Goal: Task Accomplishment & Management: Complete application form

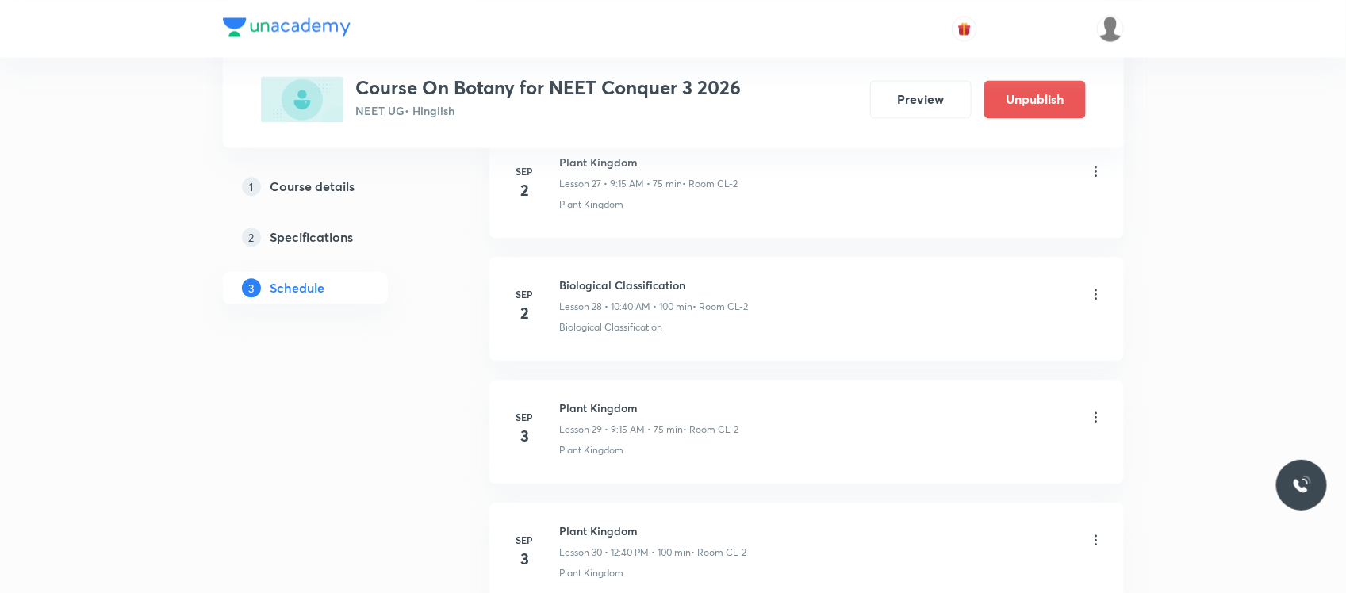
scroll to position [4202, 0]
click at [569, 418] on h6 "Plant Kingdom" at bounding box center [649, 409] width 179 height 17
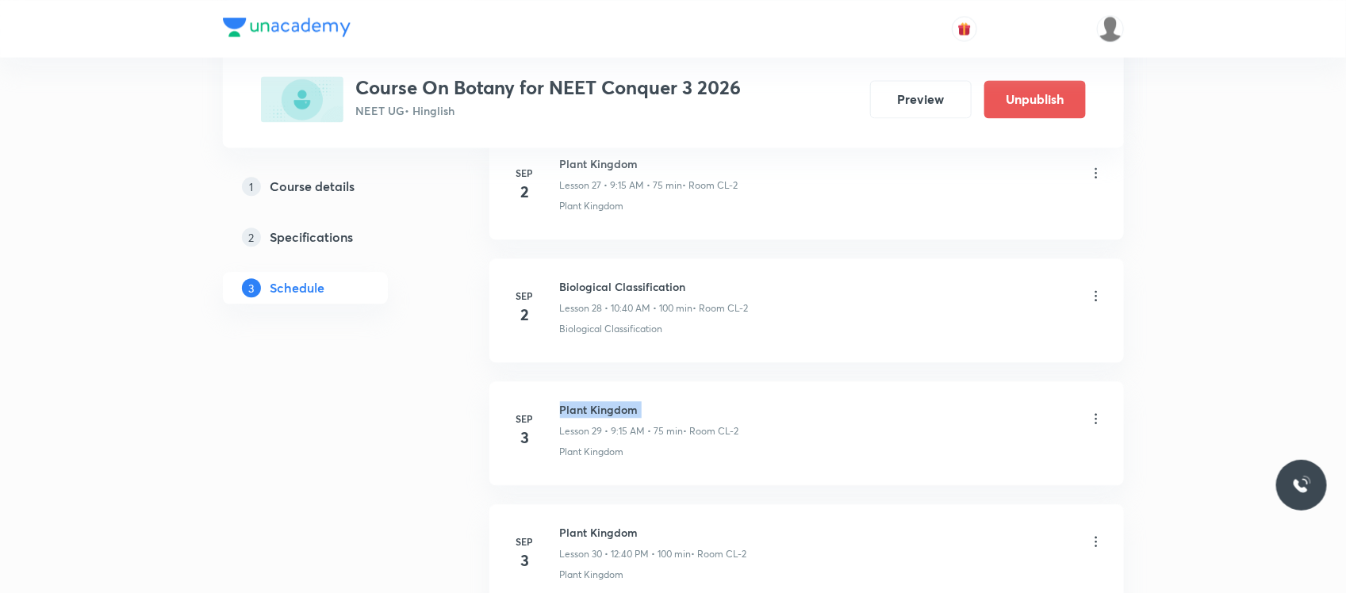
copy h6 "Plant Kingdom"
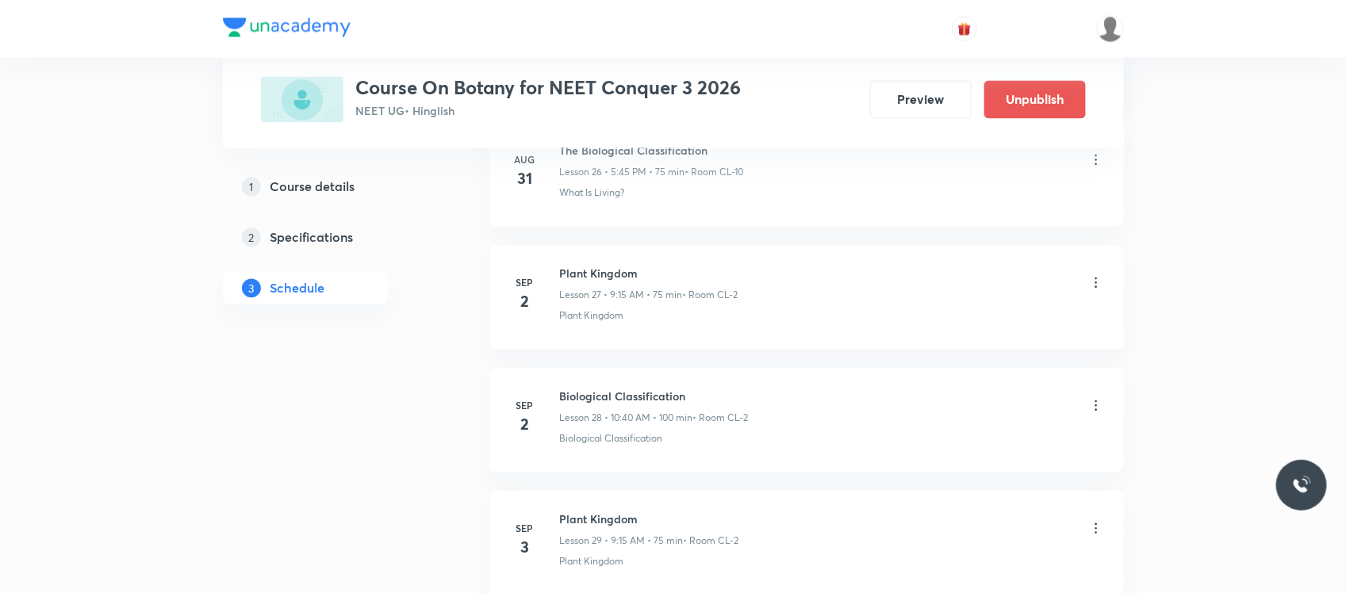
click at [1093, 413] on icon at bounding box center [1096, 405] width 16 height 16
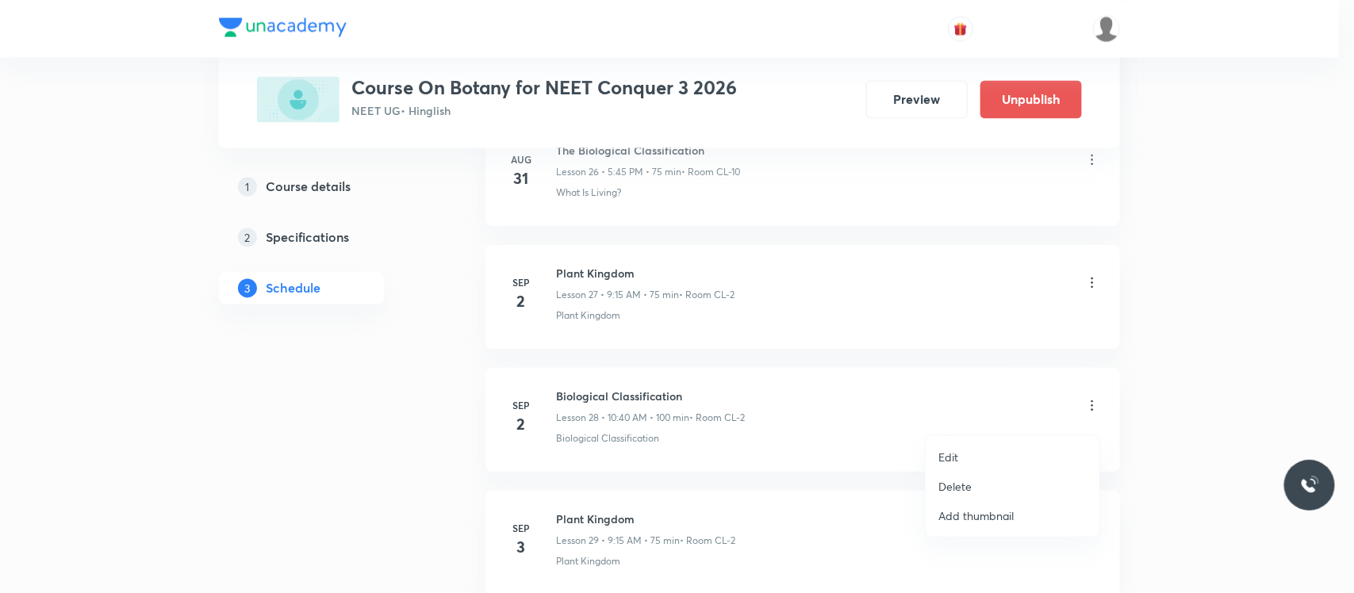
click at [978, 453] on li "Edit" at bounding box center [1013, 457] width 174 height 29
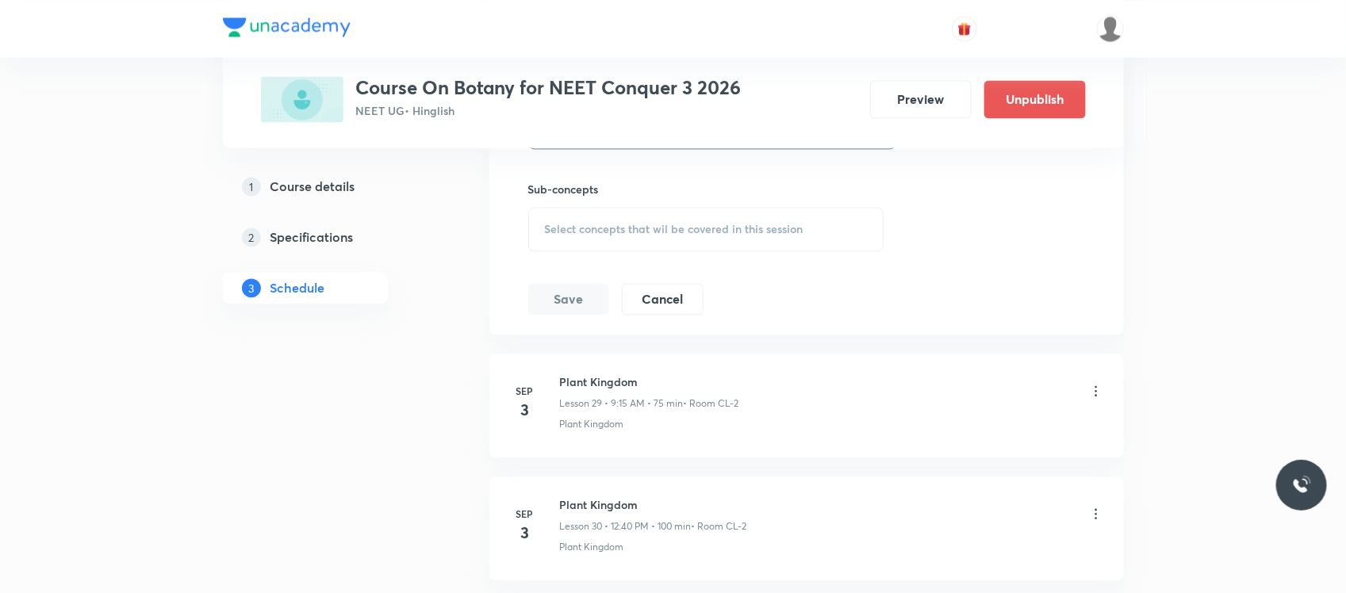
scroll to position [3903, 0]
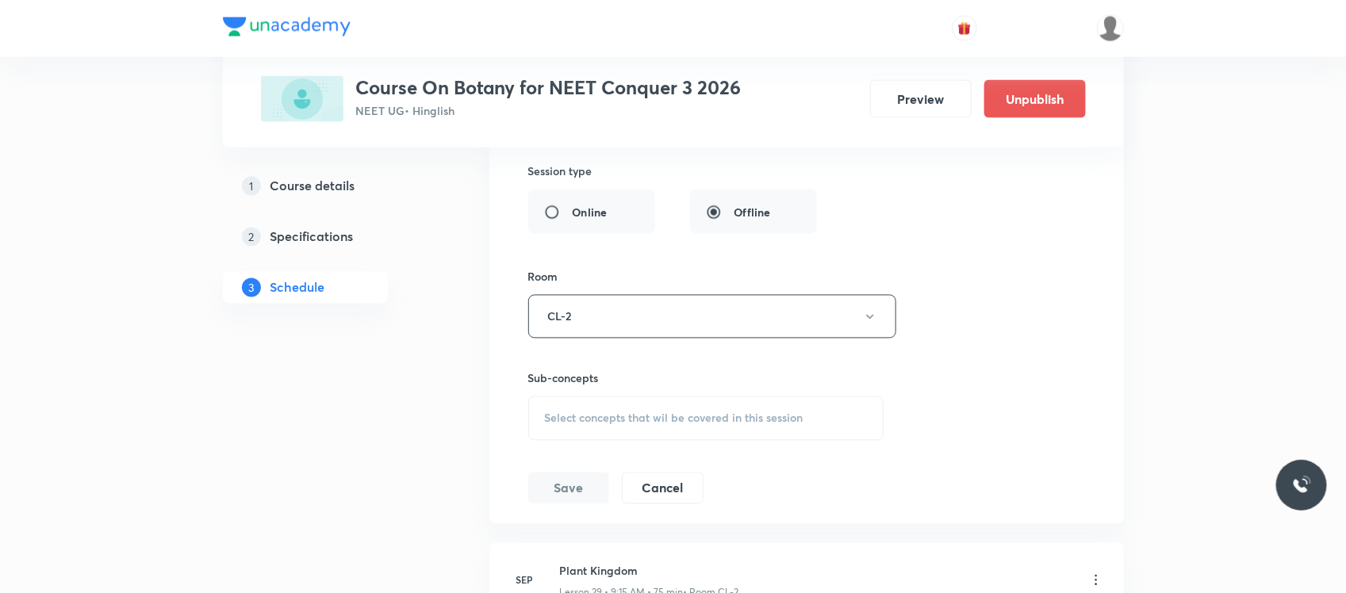
click at [774, 412] on div "Select concepts that wil be covered in this session" at bounding box center [706, 419] width 356 height 44
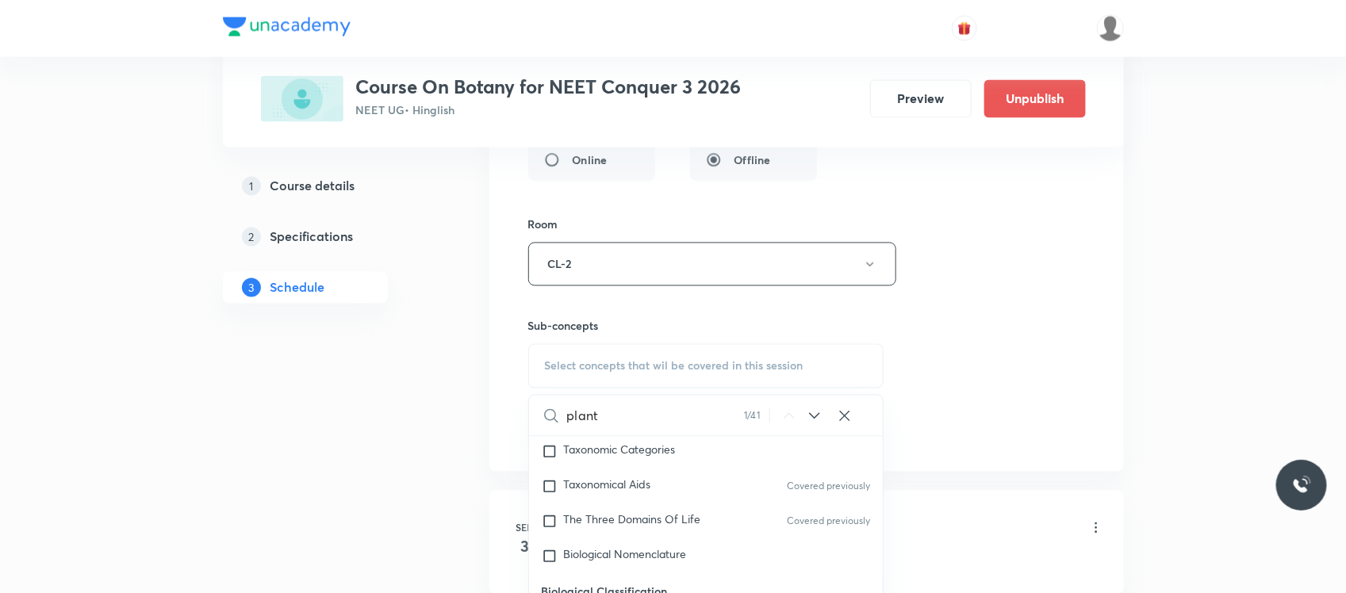
scroll to position [559, 0]
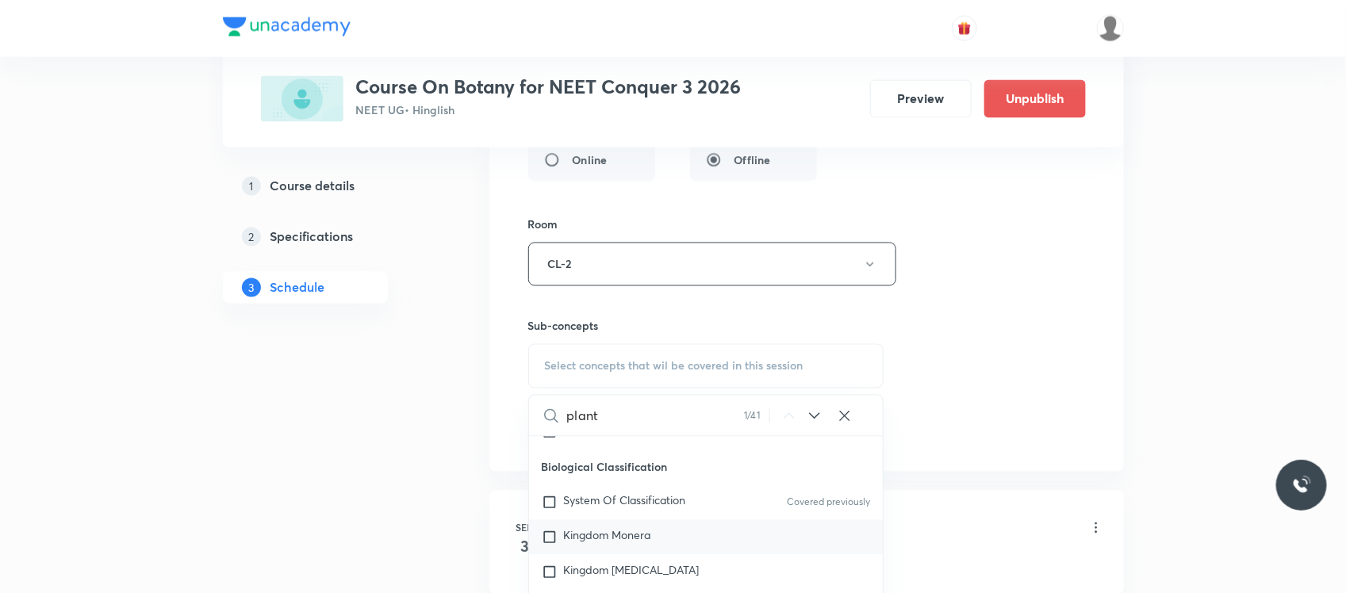
type input "plant"
click at [596, 538] on span "Kingdom Monera" at bounding box center [607, 535] width 87 height 15
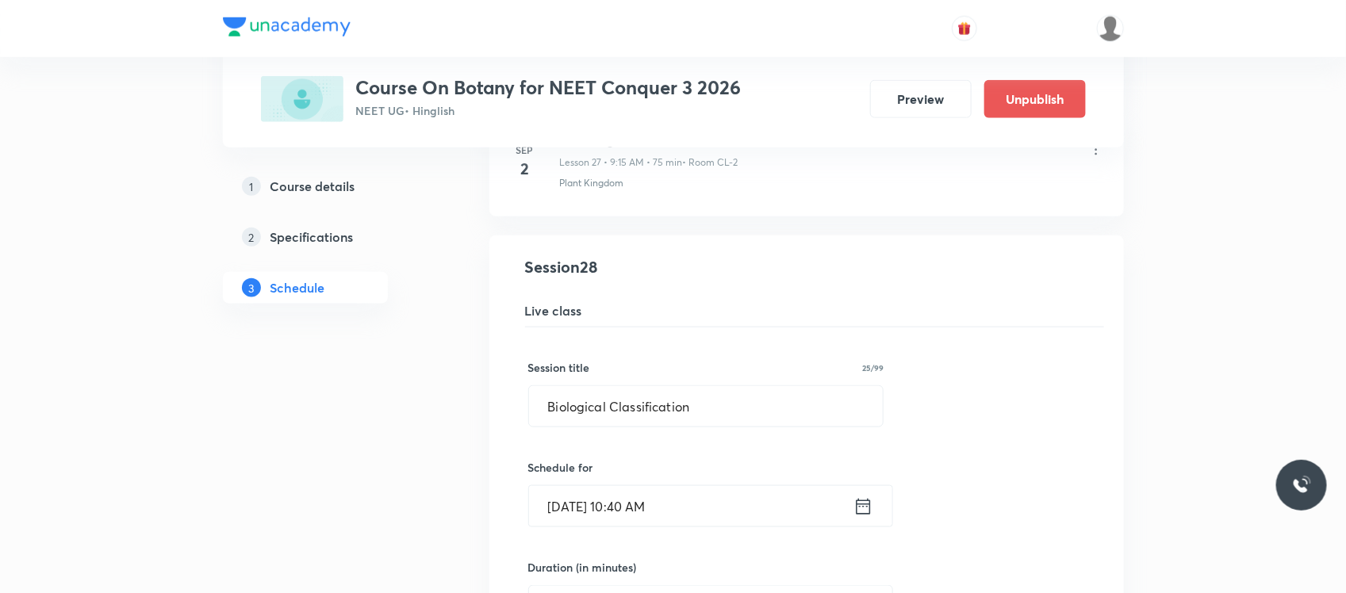
scroll to position [3406, 0]
click at [619, 406] on input "Biological Classification" at bounding box center [706, 407] width 355 height 40
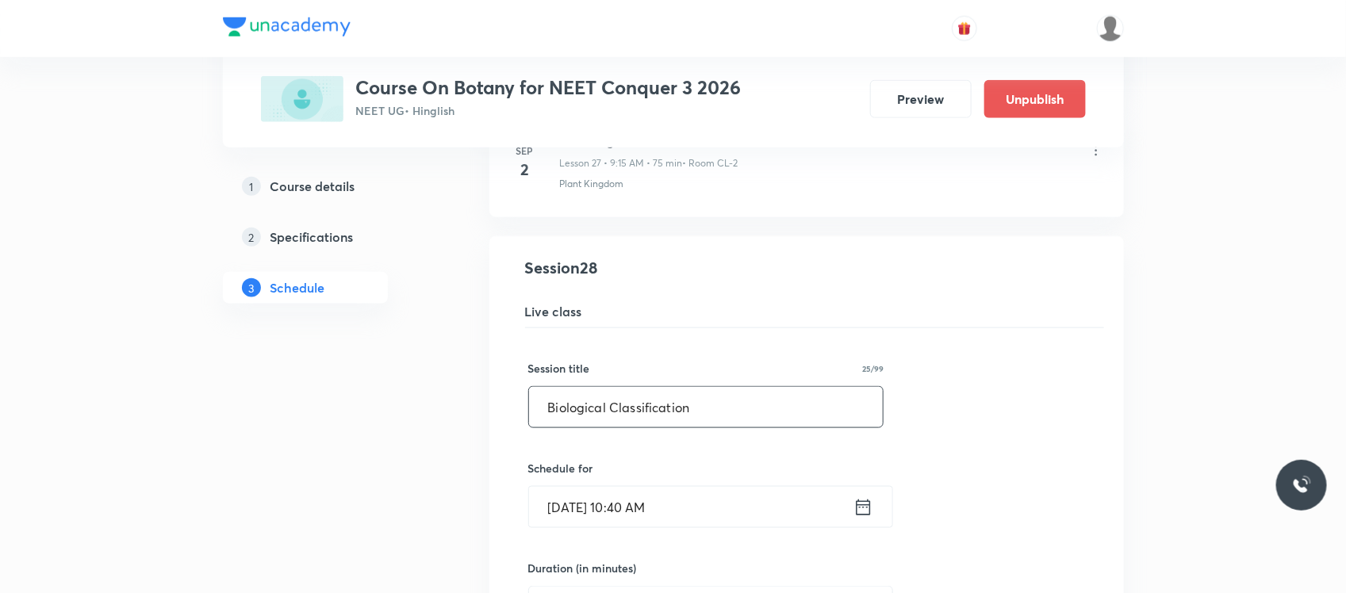
click at [619, 406] on input "Biological Classification" at bounding box center [706, 407] width 355 height 40
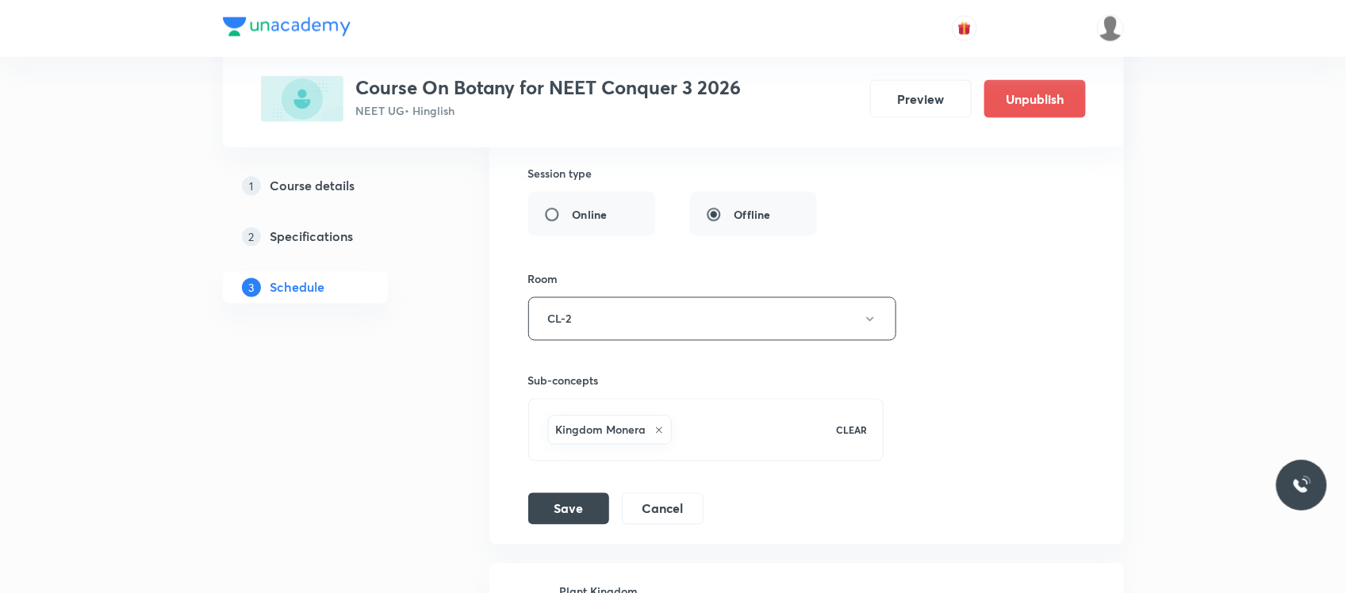
scroll to position [3902, 0]
type input "Plant Kingdom"
click at [548, 516] on button "Save" at bounding box center [568, 506] width 81 height 32
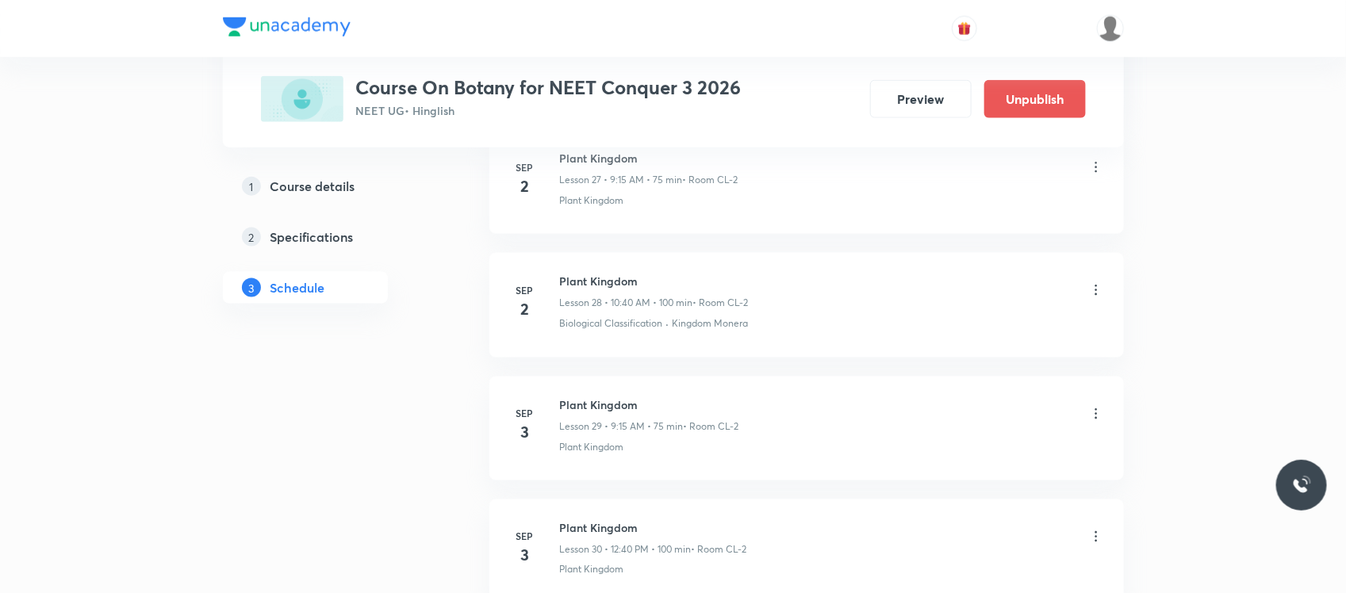
scroll to position [3455, 0]
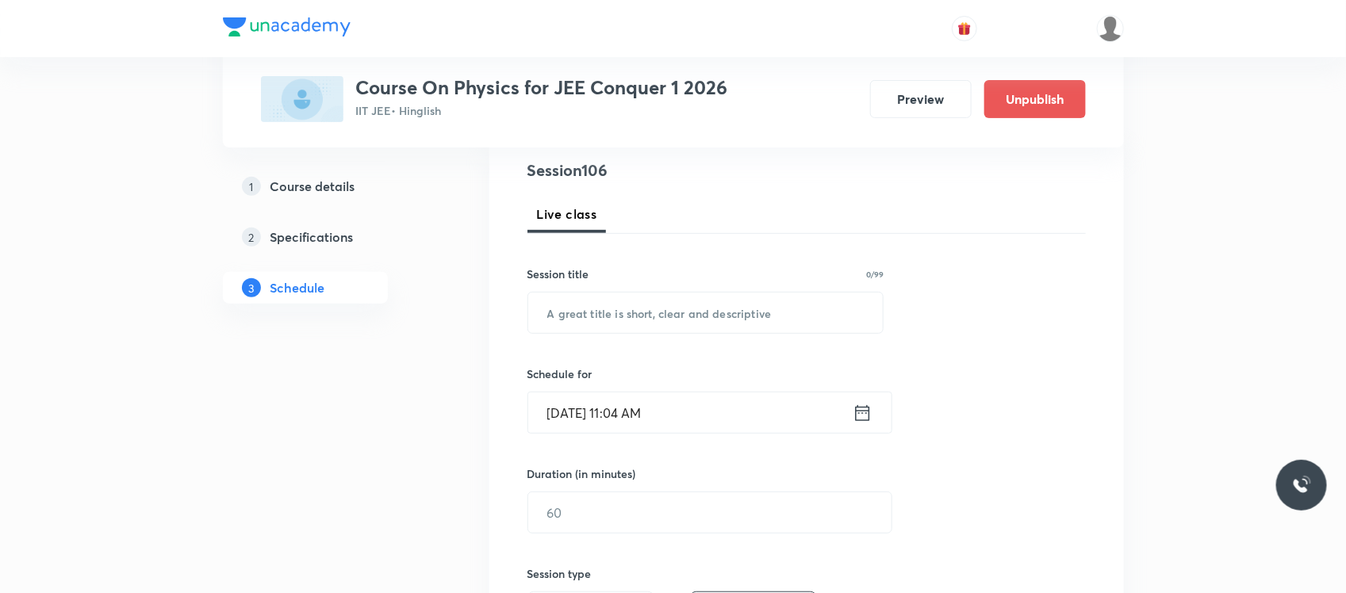
scroll to position [181, 0]
click at [596, 335] on input "text" at bounding box center [705, 316] width 355 height 40
paste input "KTG AND THERMODYNAMICS"
type input "KTG AND THERMODYNAMICS"
click at [694, 401] on input "Sep 2, 2025, 11:04 AM" at bounding box center [690, 416] width 324 height 40
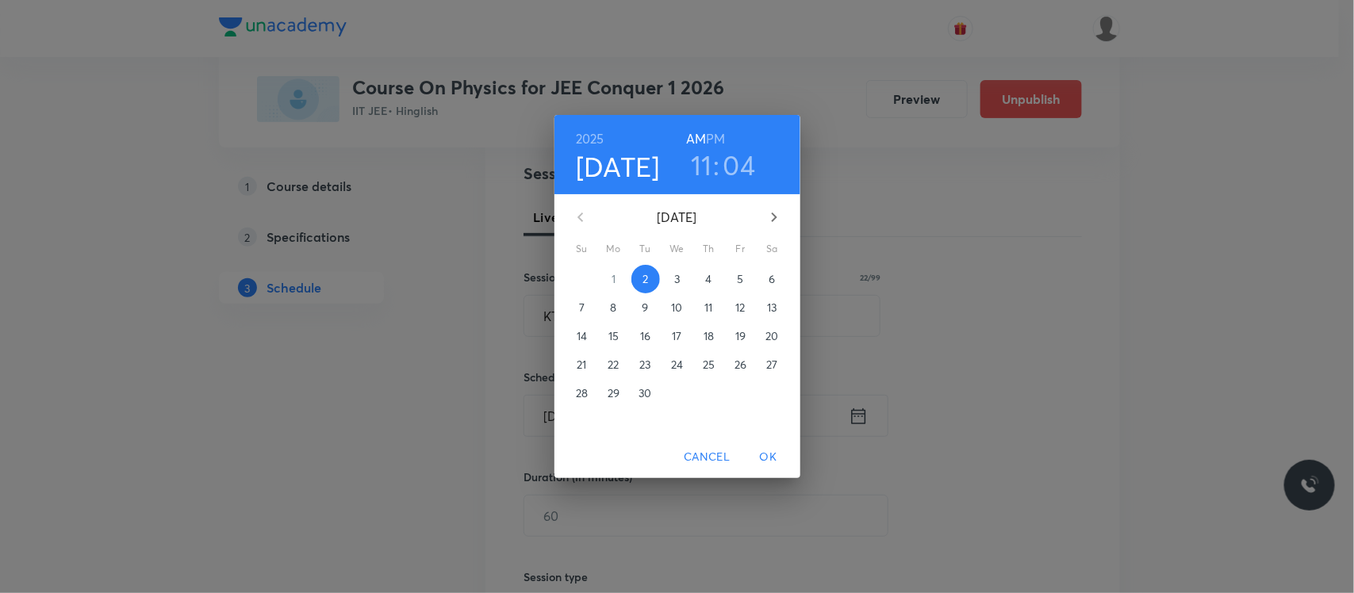
click at [740, 164] on h3 "04" at bounding box center [739, 164] width 33 height 33
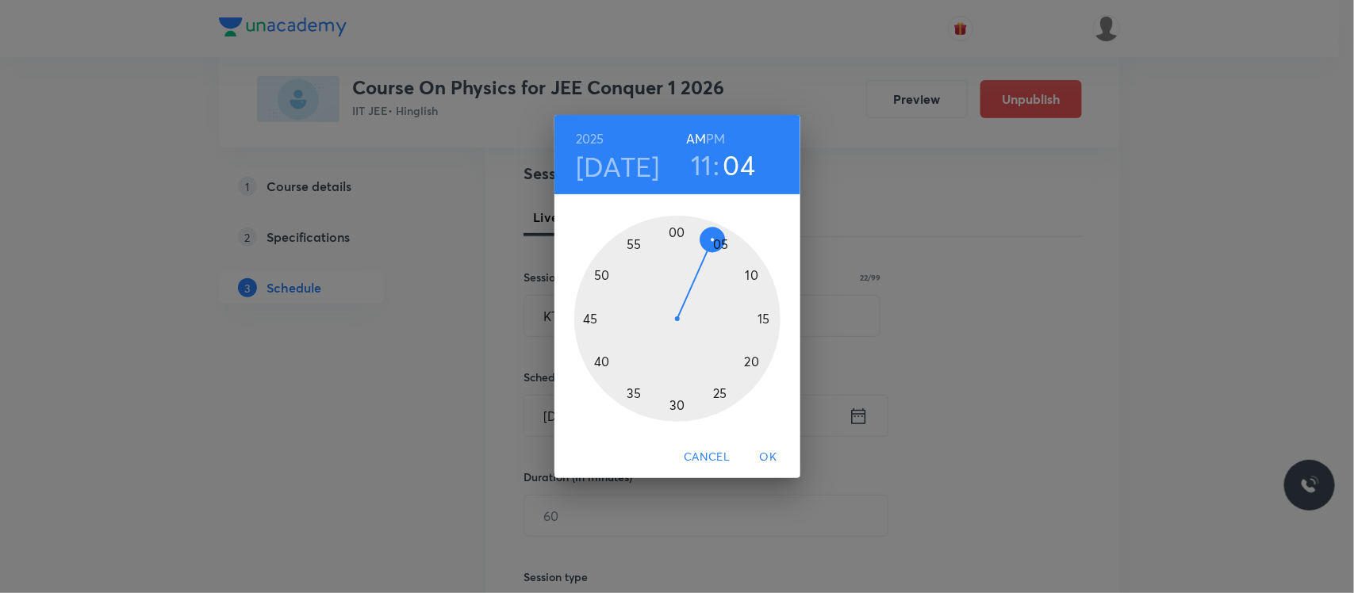
click at [749, 278] on div at bounding box center [677, 319] width 206 height 206
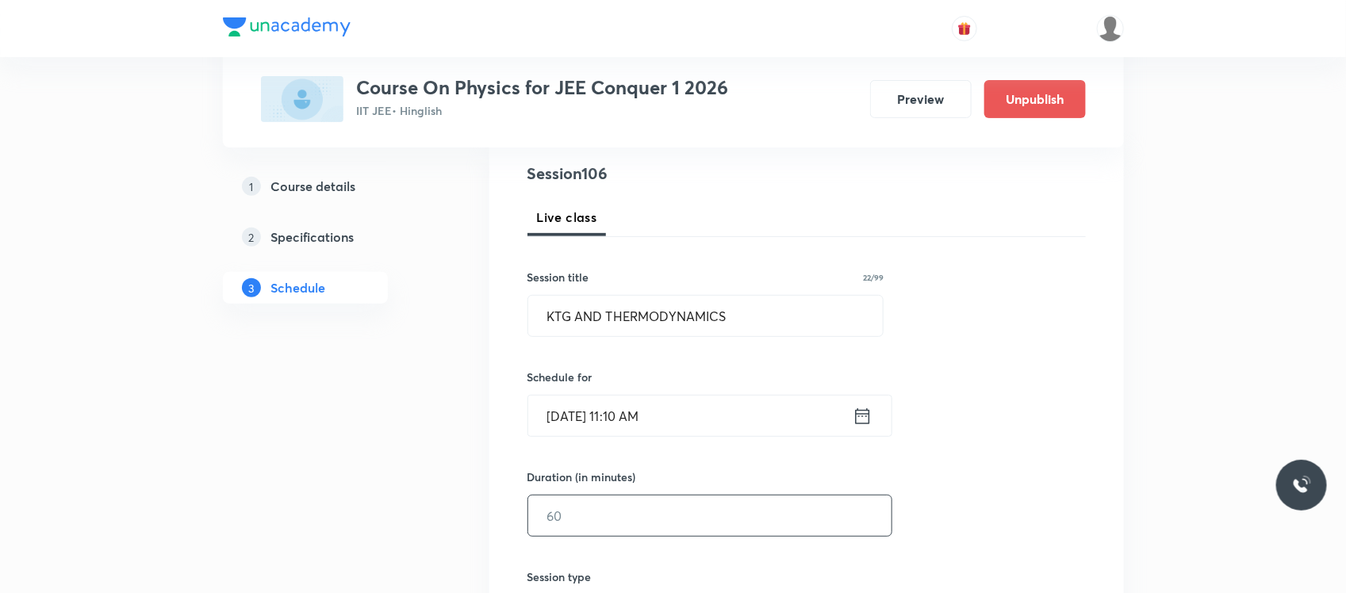
click at [661, 510] on input "text" at bounding box center [709, 516] width 363 height 40
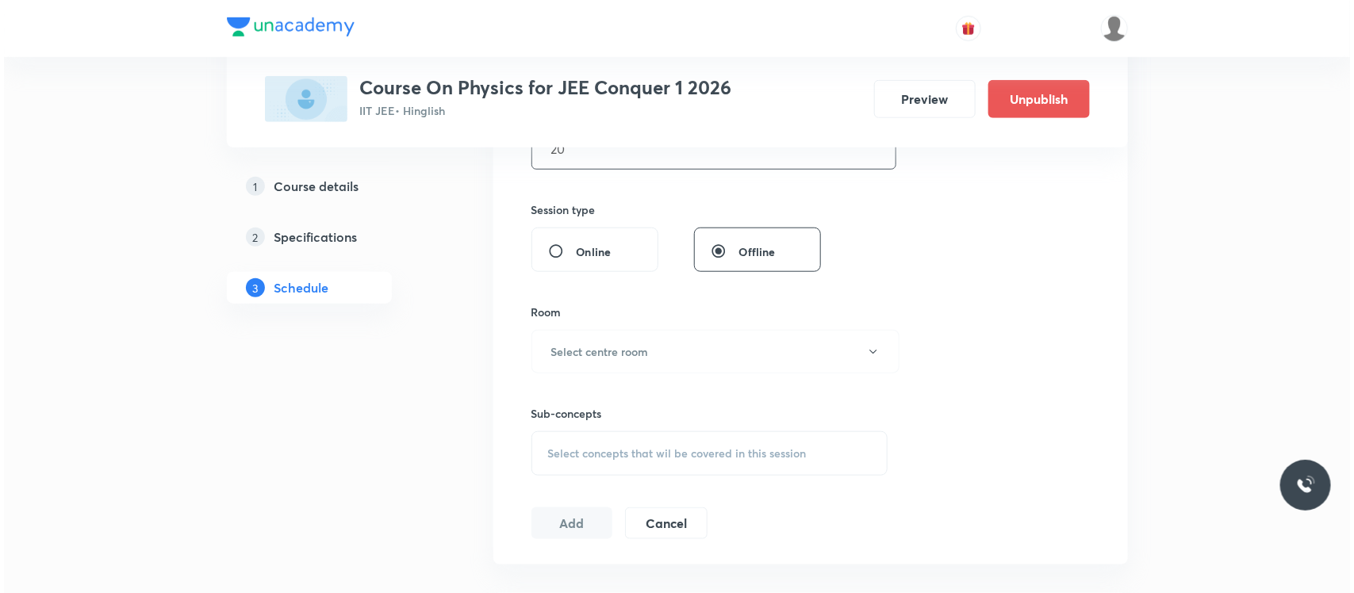
scroll to position [549, 0]
type input "20"
click at [675, 355] on button "Select centre room" at bounding box center [711, 351] width 368 height 44
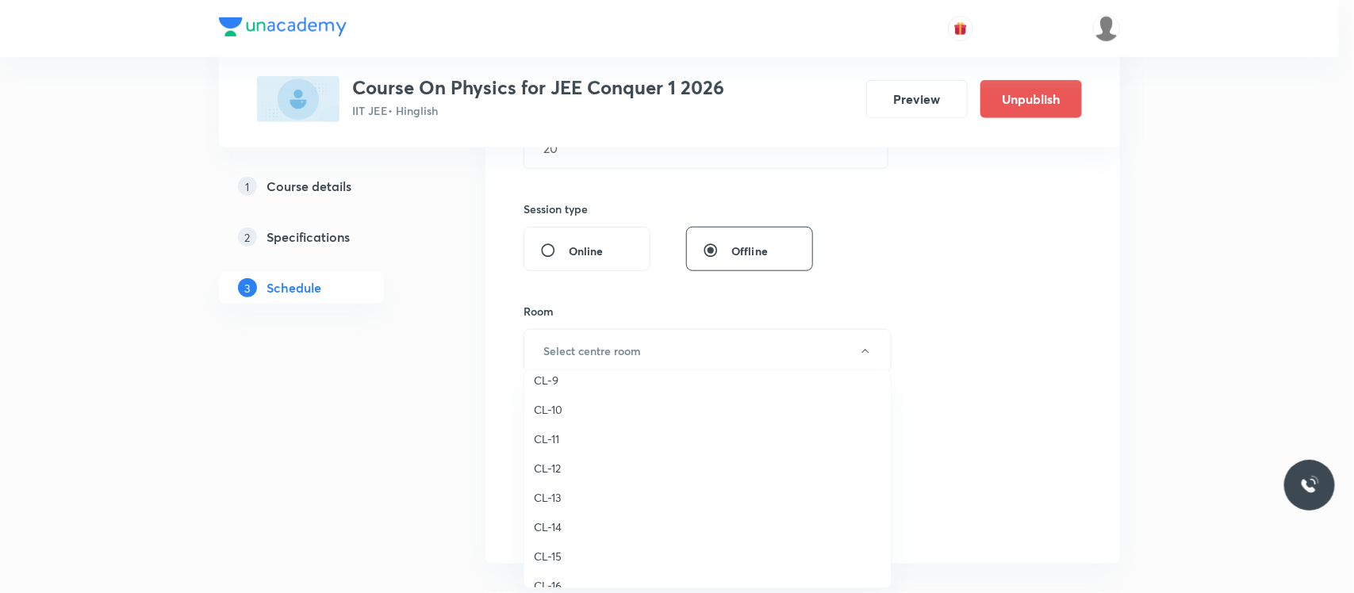
scroll to position [680, 0]
click at [561, 409] on span "CL-10" at bounding box center [707, 415] width 347 height 17
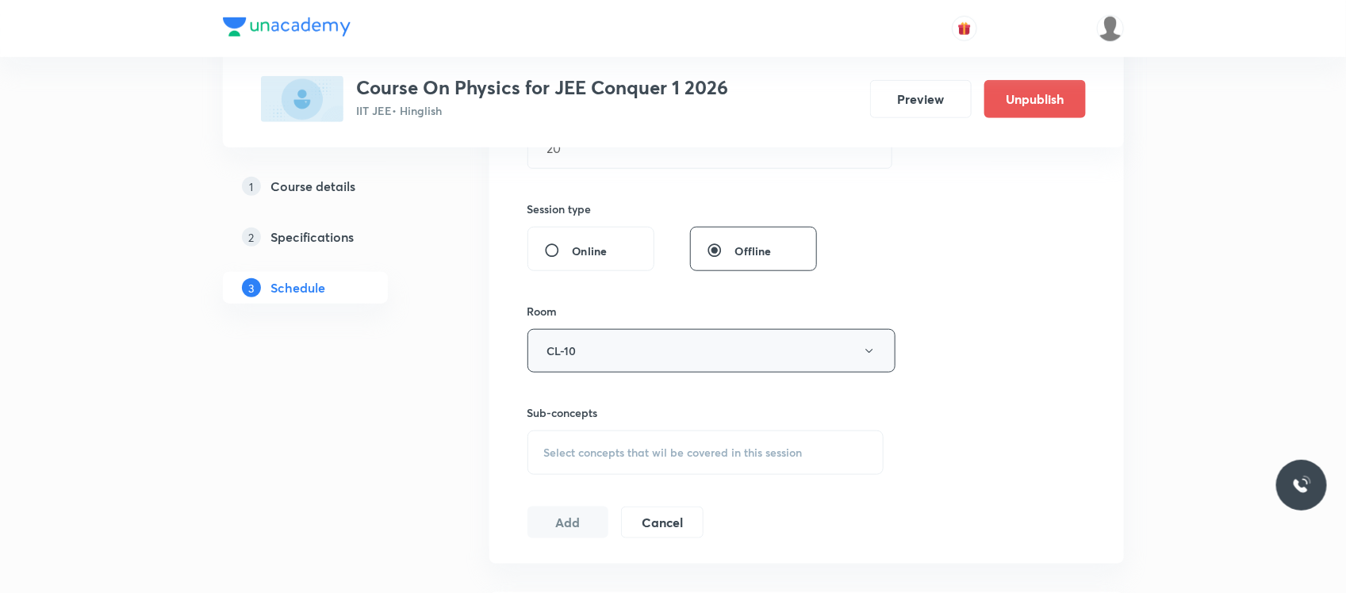
click at [592, 341] on button "CL-10" at bounding box center [711, 351] width 368 height 44
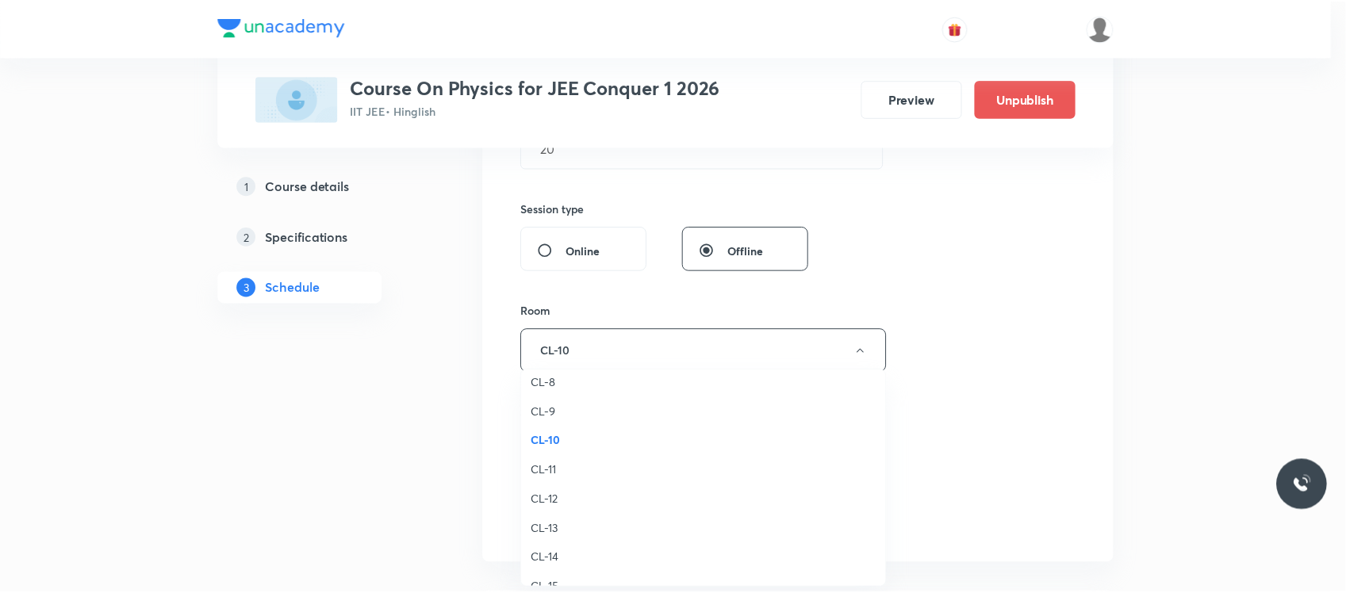
scroll to position [647, 0]
click at [548, 470] on span "CL-11" at bounding box center [707, 478] width 347 height 17
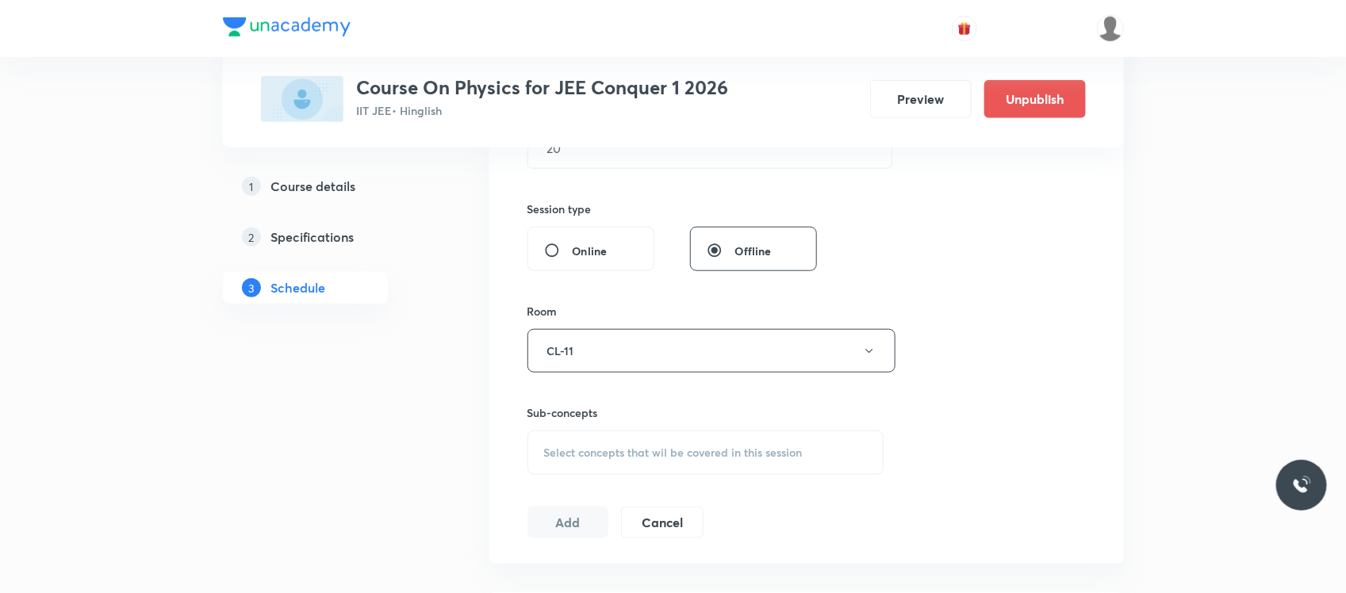
click at [581, 473] on div "Select concepts that wil be covered in this session" at bounding box center [705, 453] width 357 height 44
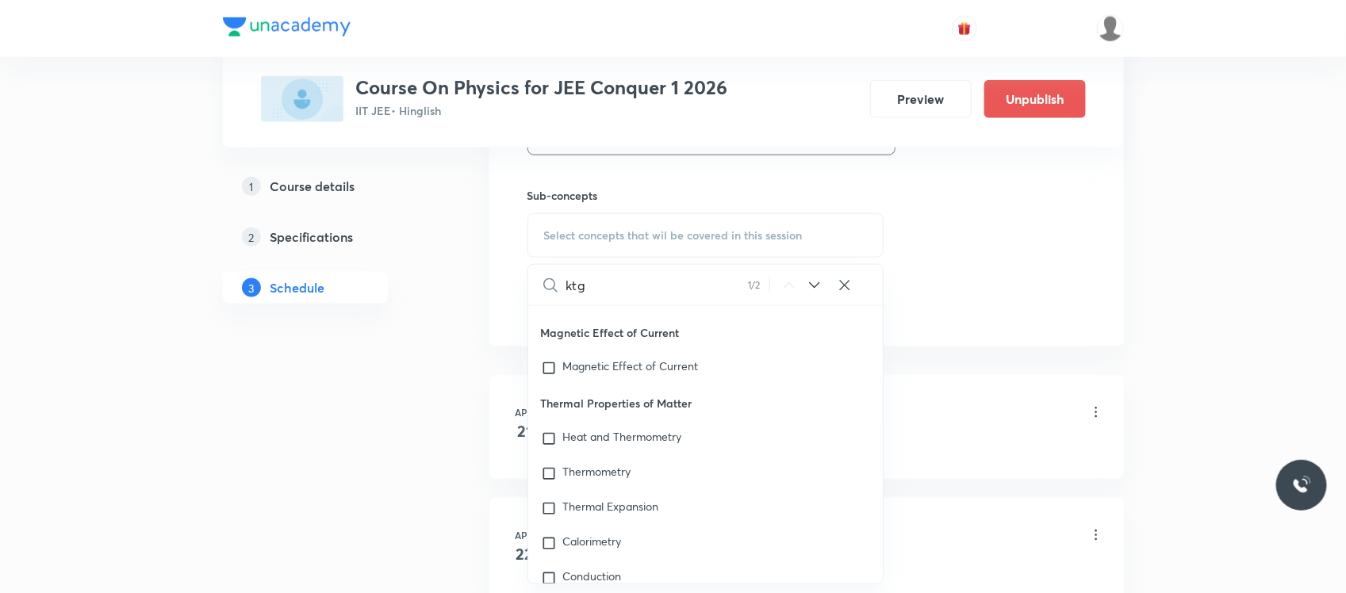
scroll to position [22247, 0]
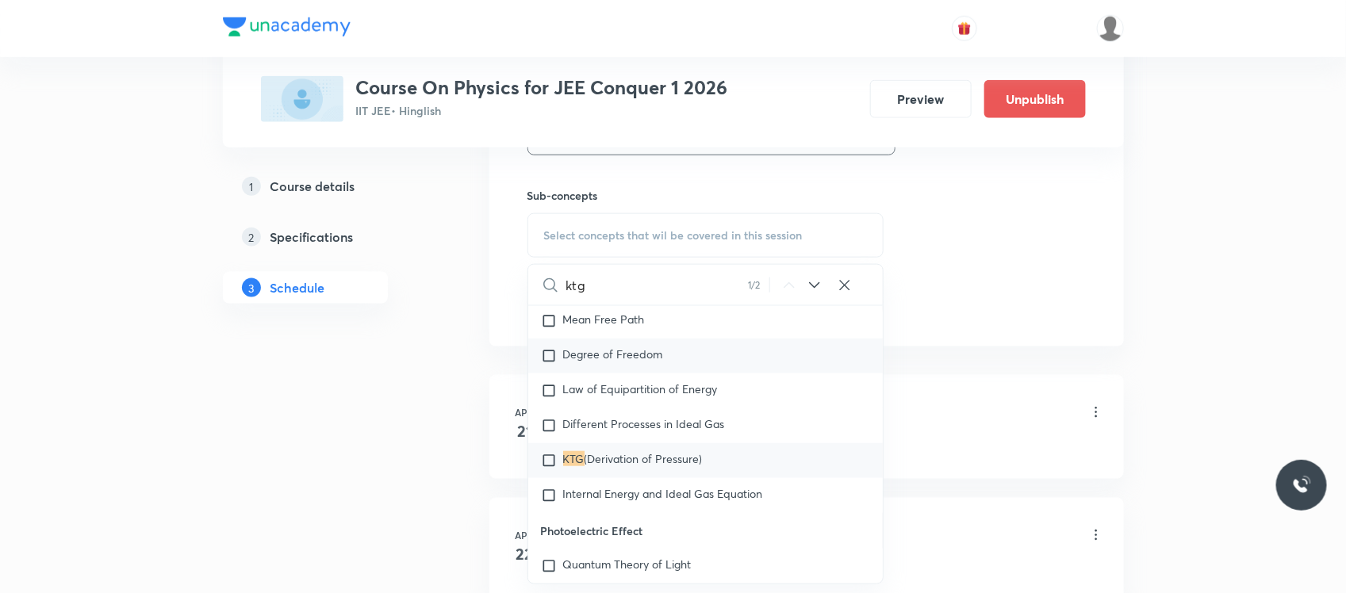
type input "ktg"
click at [607, 364] on p "Degree of Freedom" at bounding box center [613, 356] width 100 height 16
checkbox input "true"
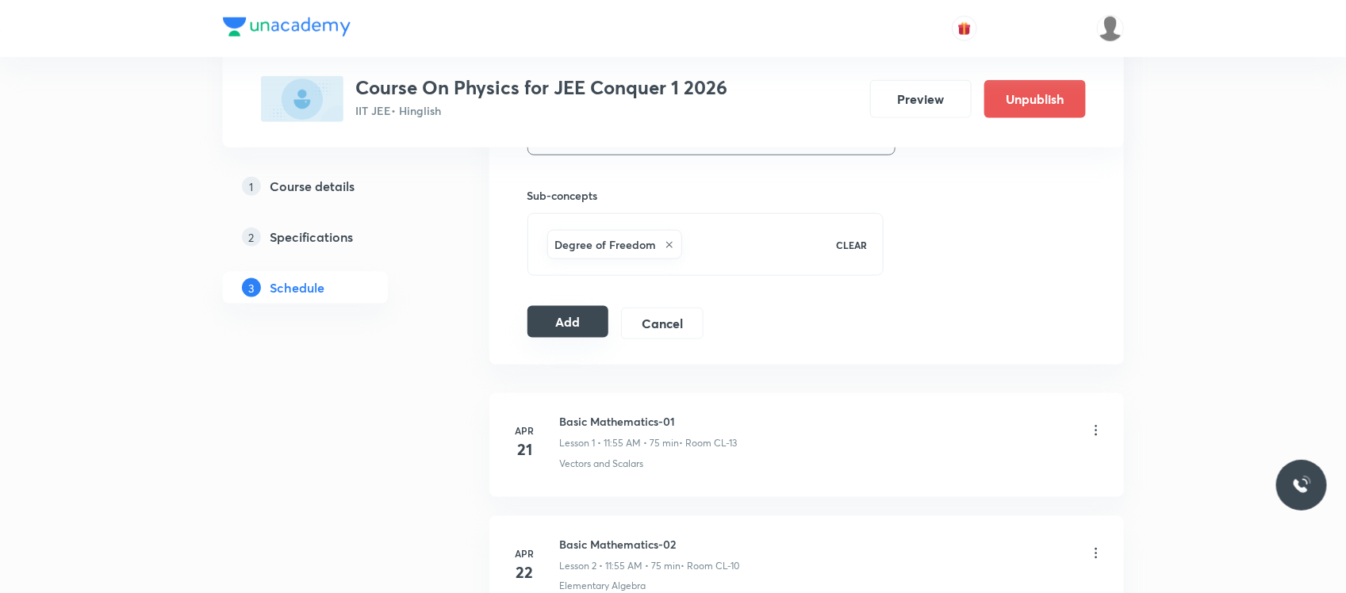
click at [575, 321] on button "Add" at bounding box center [568, 322] width 82 height 32
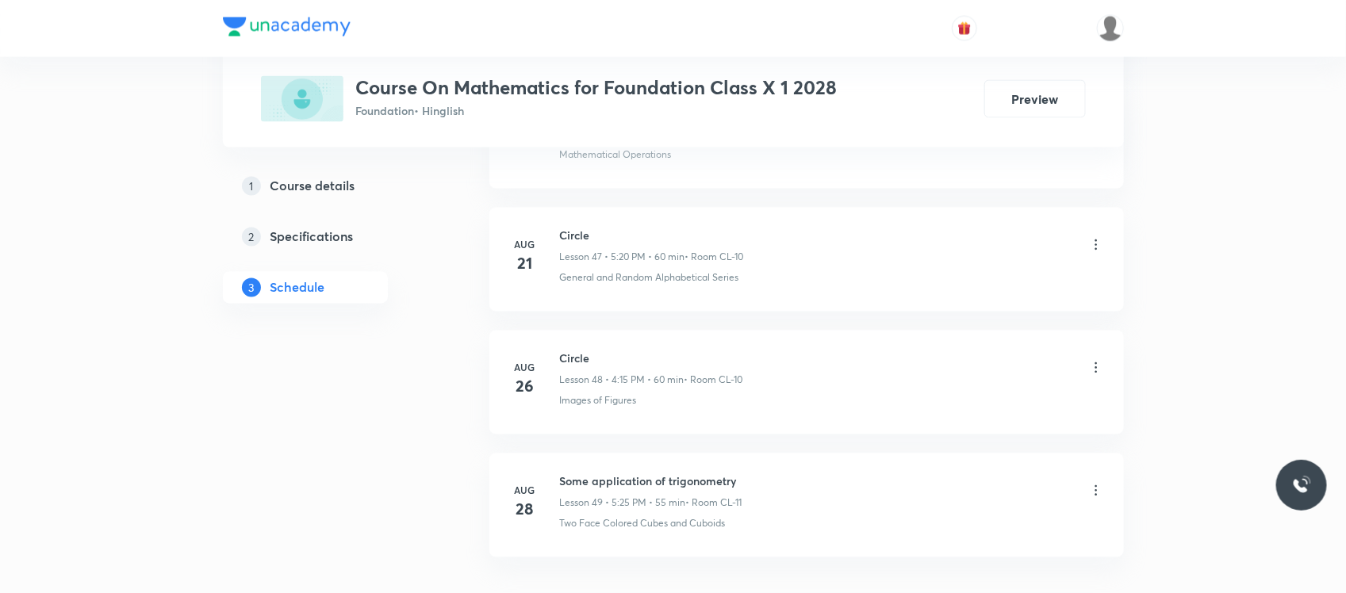
scroll to position [6719, 0]
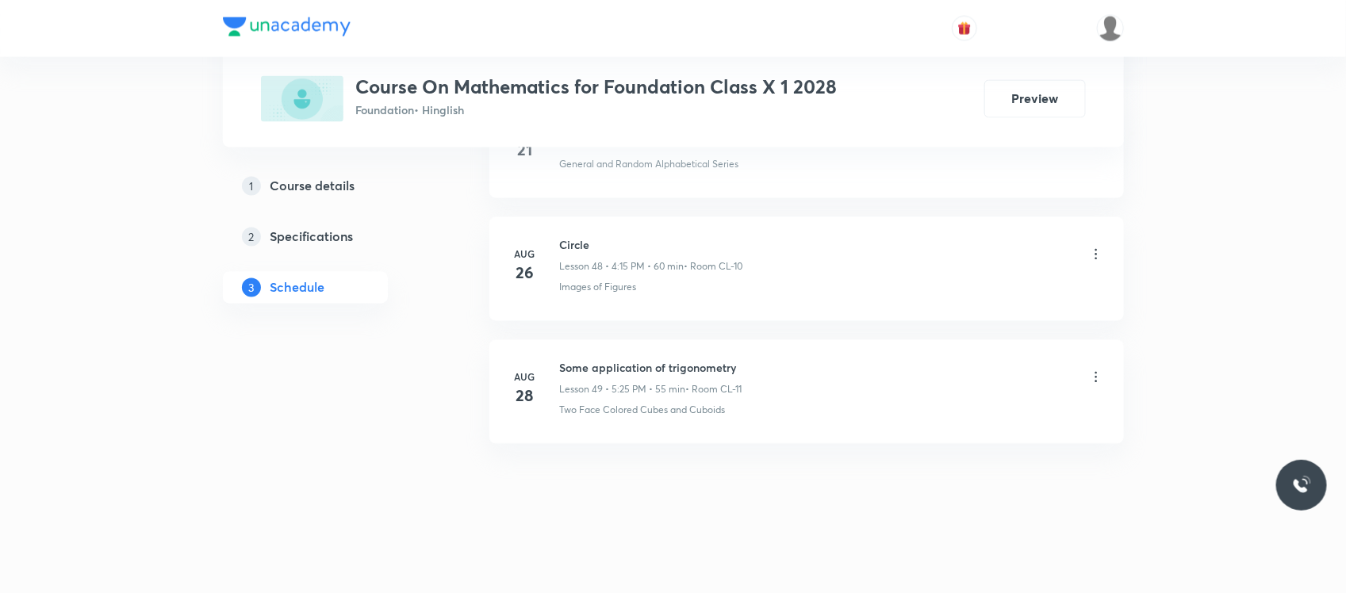
click at [615, 366] on h6 "Some application of trigonometry" at bounding box center [651, 368] width 182 height 17
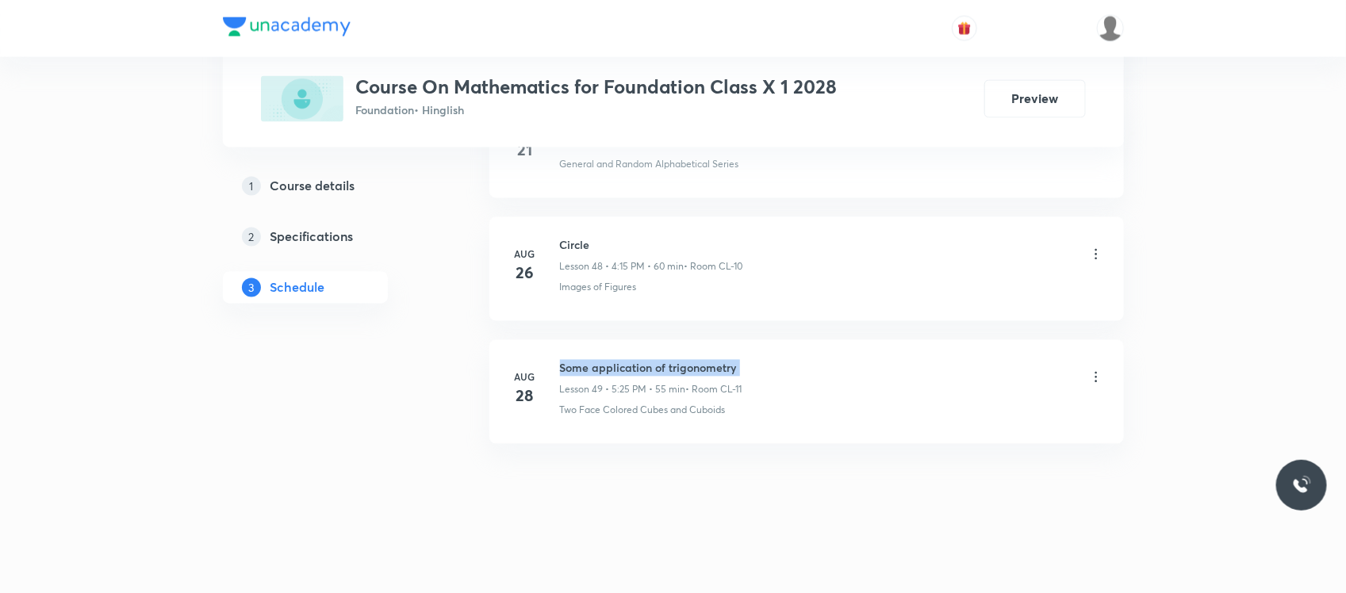
copy h6 "Some application of trigonometry"
click at [615, 366] on h6 "Some application of trigonometry" at bounding box center [651, 368] width 182 height 17
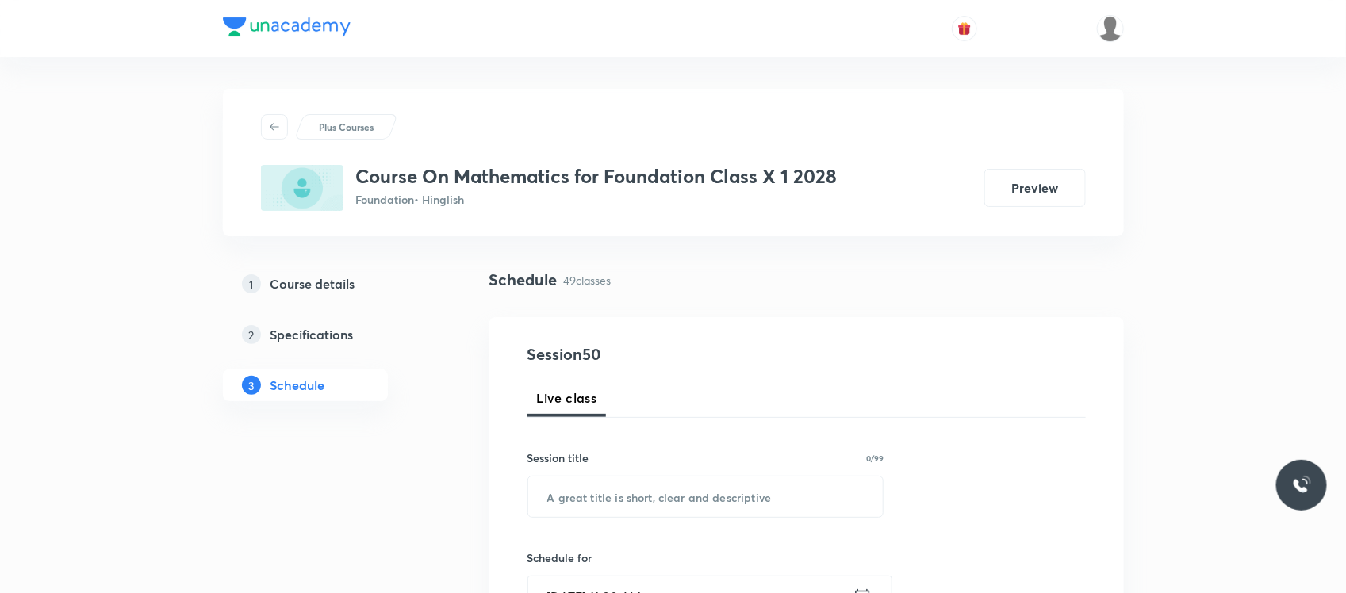
scroll to position [82, 0]
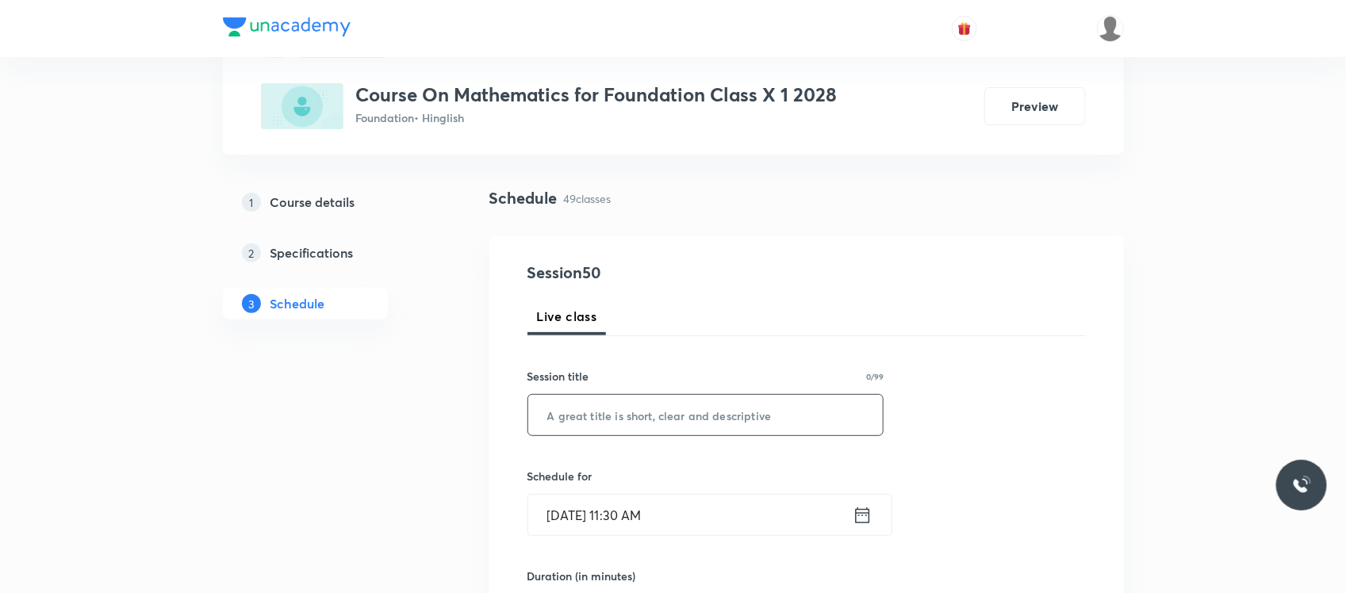
click at [604, 397] on input "text" at bounding box center [705, 415] width 355 height 40
paste input "Some application of trigonometry"
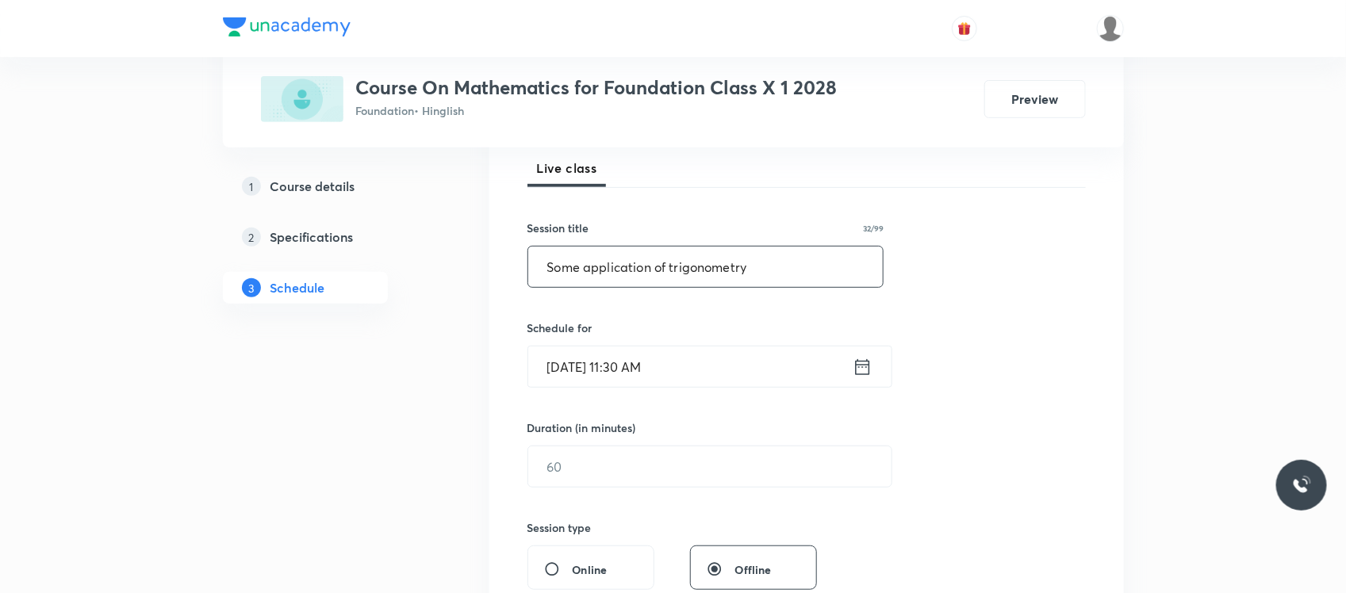
scroll to position [231, 0]
type input "Some application of trigonometry"
click at [678, 358] on input "Sep 2, 2025, 11:30 AM" at bounding box center [690, 366] width 324 height 40
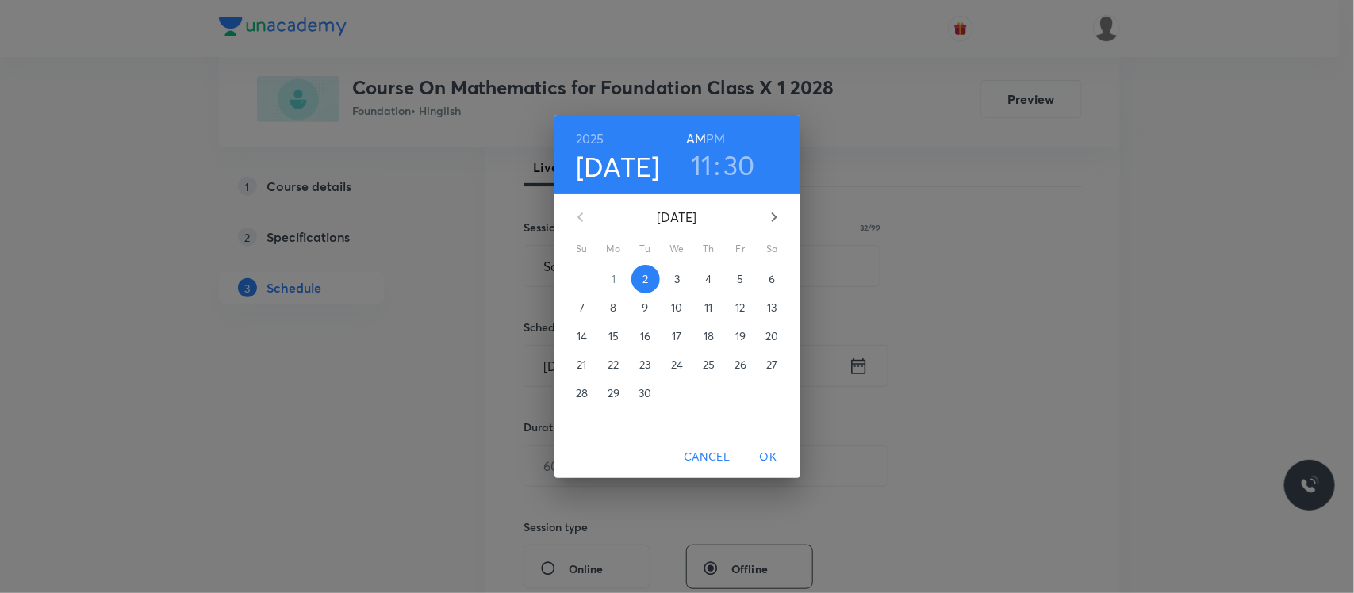
click at [719, 132] on h6 "PM" at bounding box center [715, 139] width 19 height 22
click at [700, 164] on h3 "11" at bounding box center [701, 164] width 21 height 33
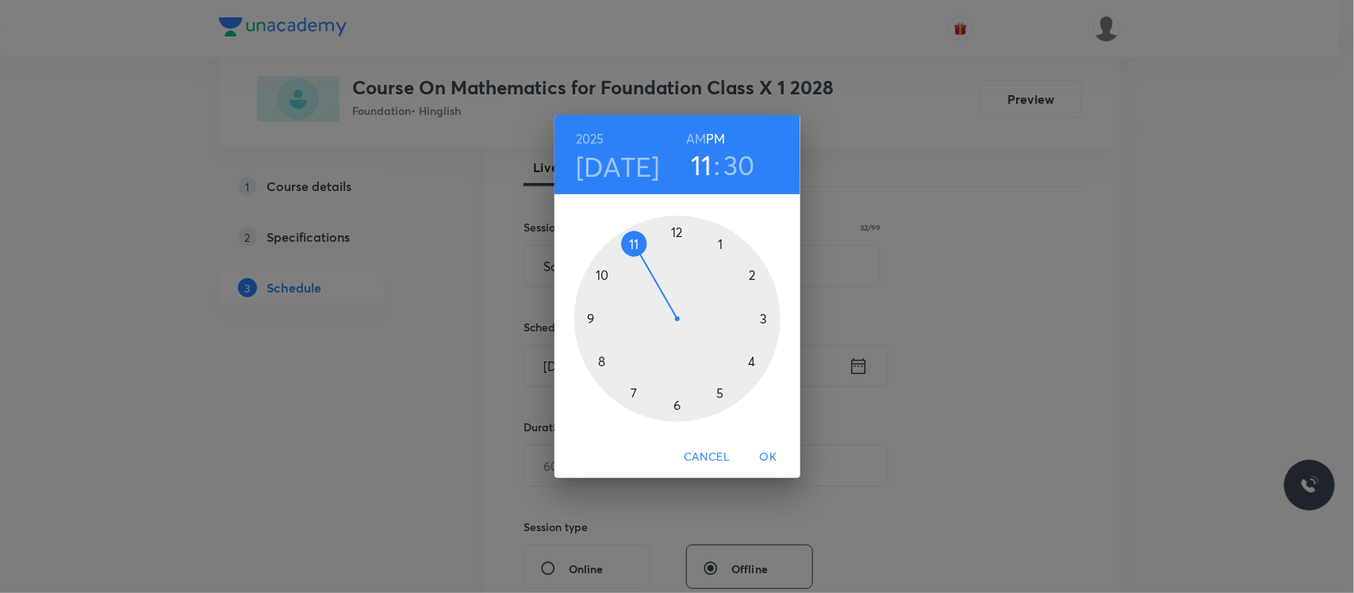
click at [750, 366] on div at bounding box center [677, 319] width 206 height 206
click at [768, 315] on div at bounding box center [677, 319] width 206 height 206
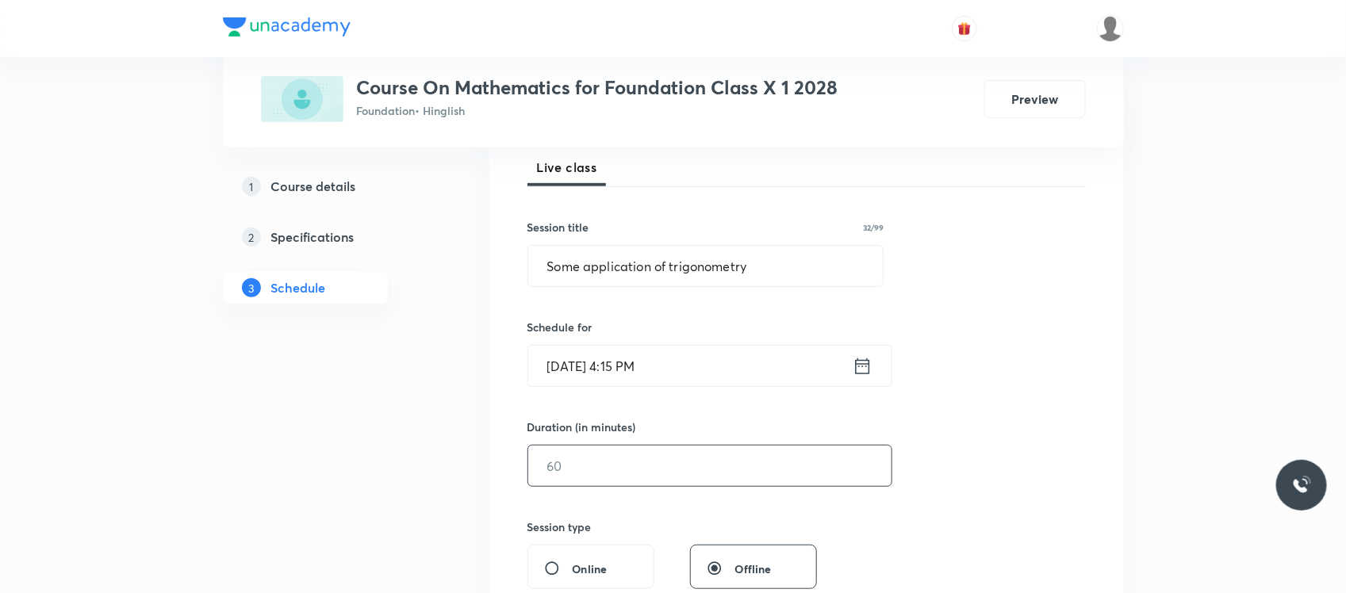
click at [624, 476] on input "text" at bounding box center [709, 466] width 363 height 40
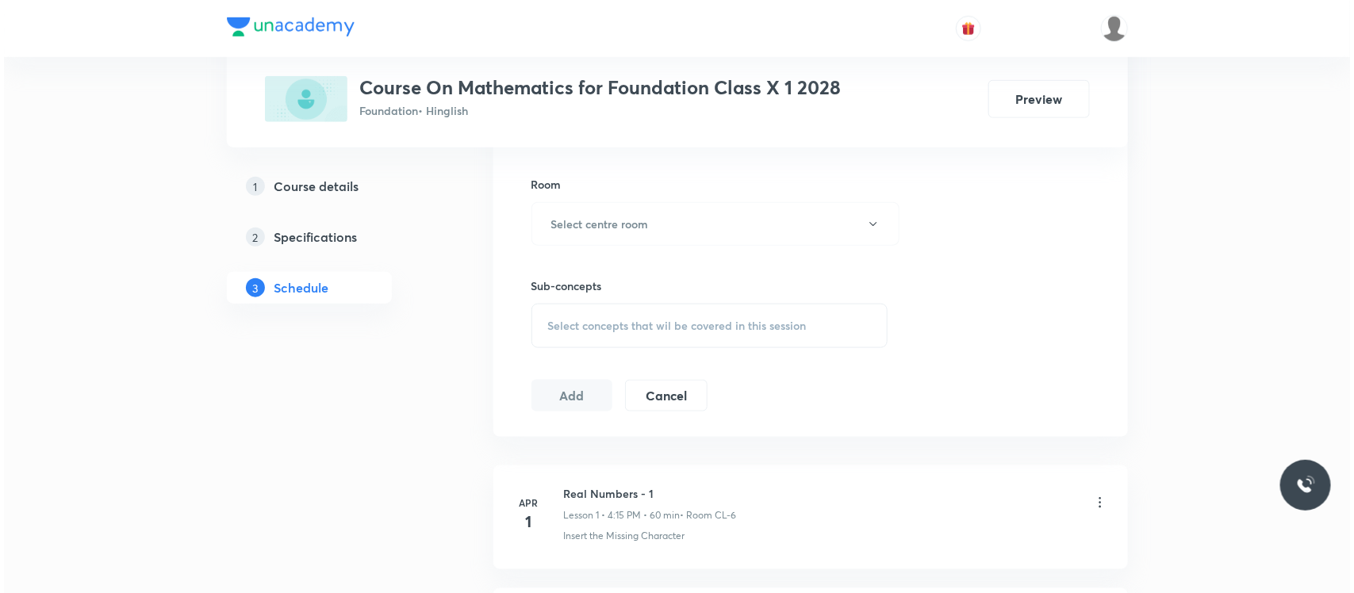
scroll to position [686, 0]
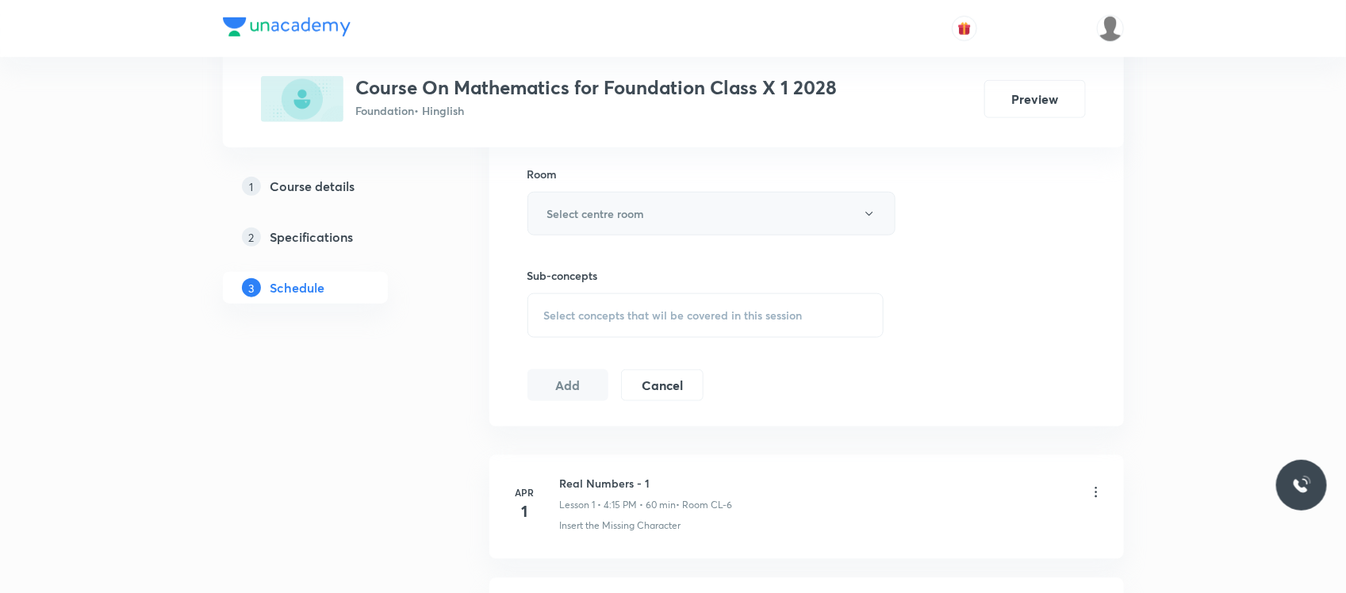
type input "60"
click at [684, 203] on button "Select centre room" at bounding box center [711, 214] width 368 height 44
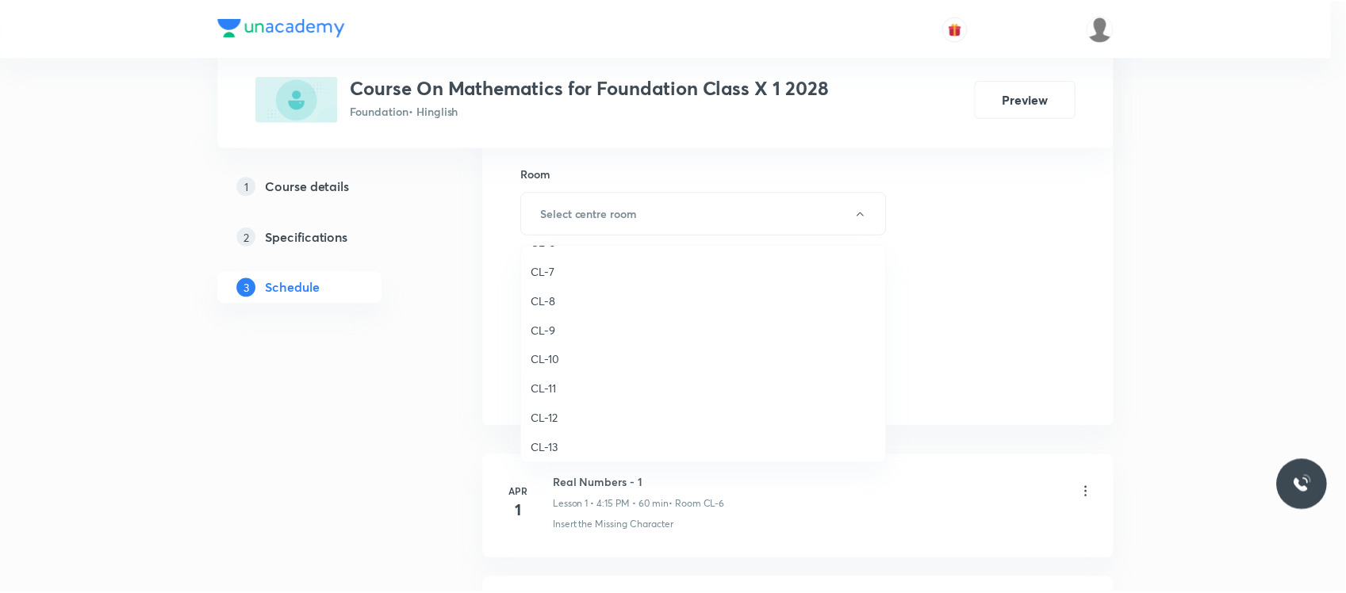
scroll to position [565, 0]
click at [556, 310] on span "CL-7" at bounding box center [707, 317] width 347 height 17
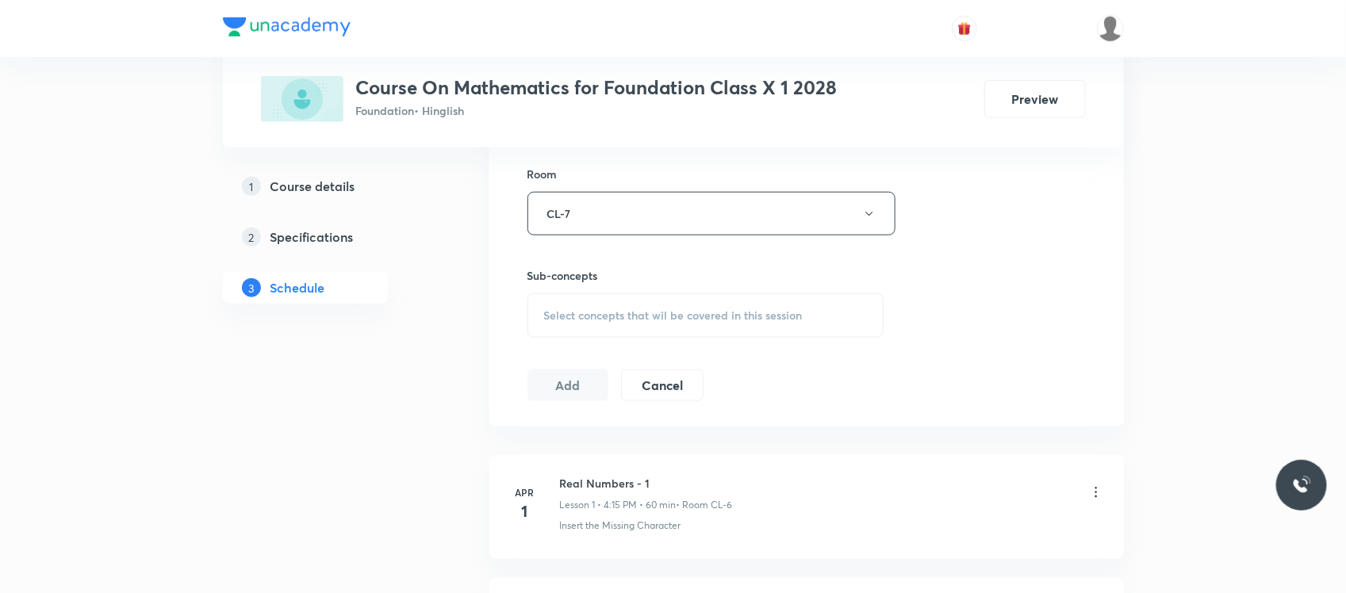
click at [555, 318] on span "Select concepts that wil be covered in this session" at bounding box center [673, 315] width 259 height 13
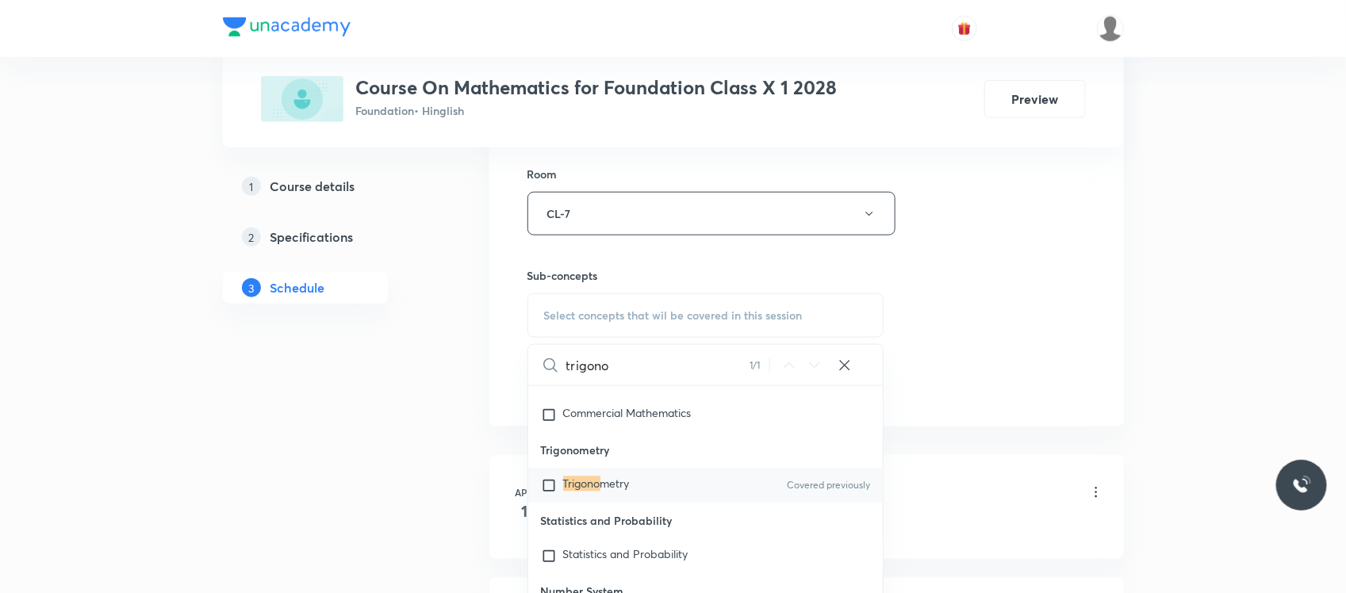
scroll to position [4640, 0]
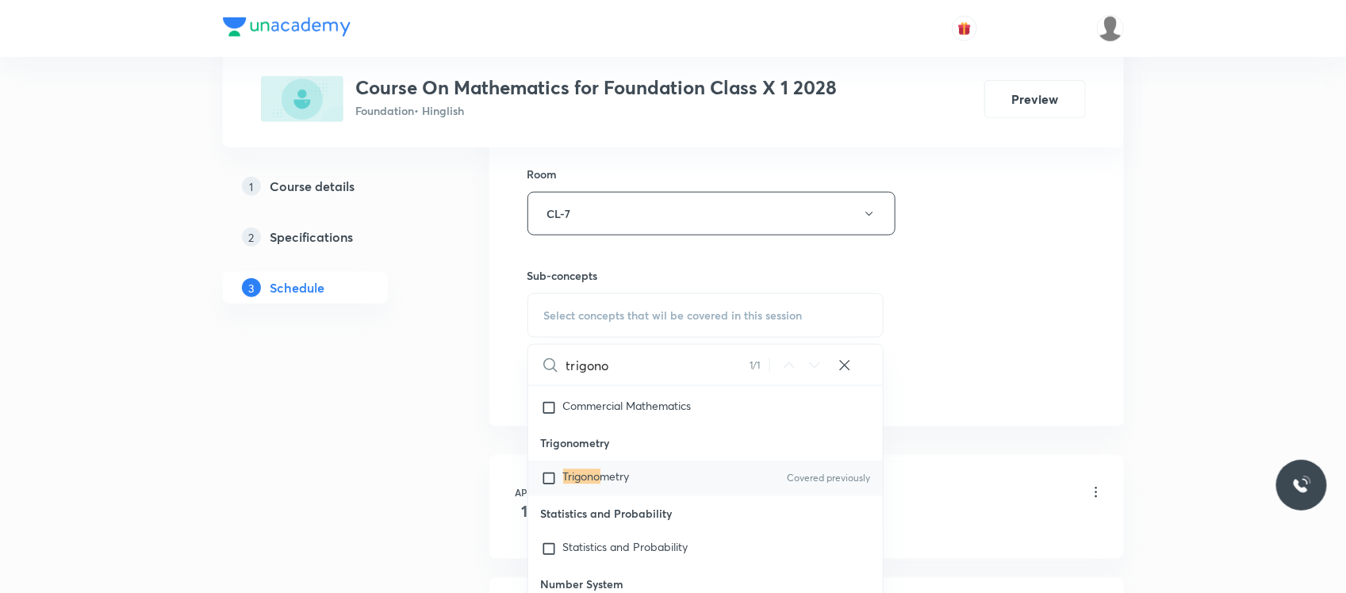
type input "trigono"
click at [665, 472] on div "Trigono metry Covered previously" at bounding box center [705, 479] width 355 height 35
checkbox input "true"
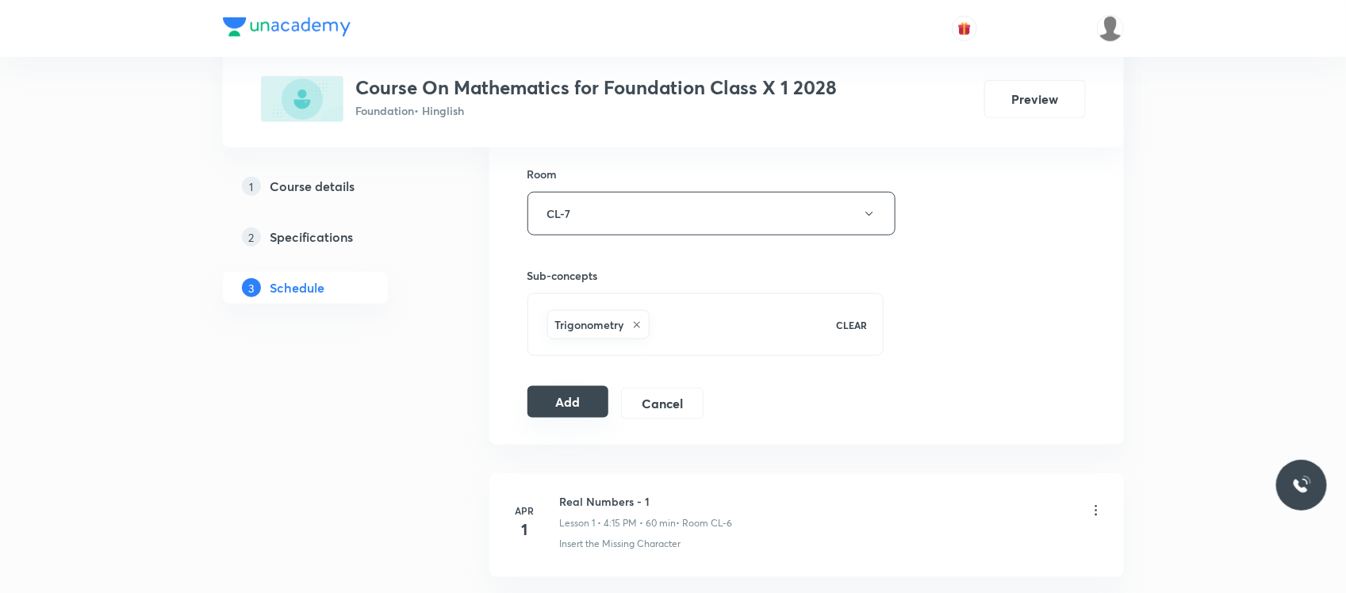
click at [551, 406] on button "Add" at bounding box center [568, 402] width 82 height 32
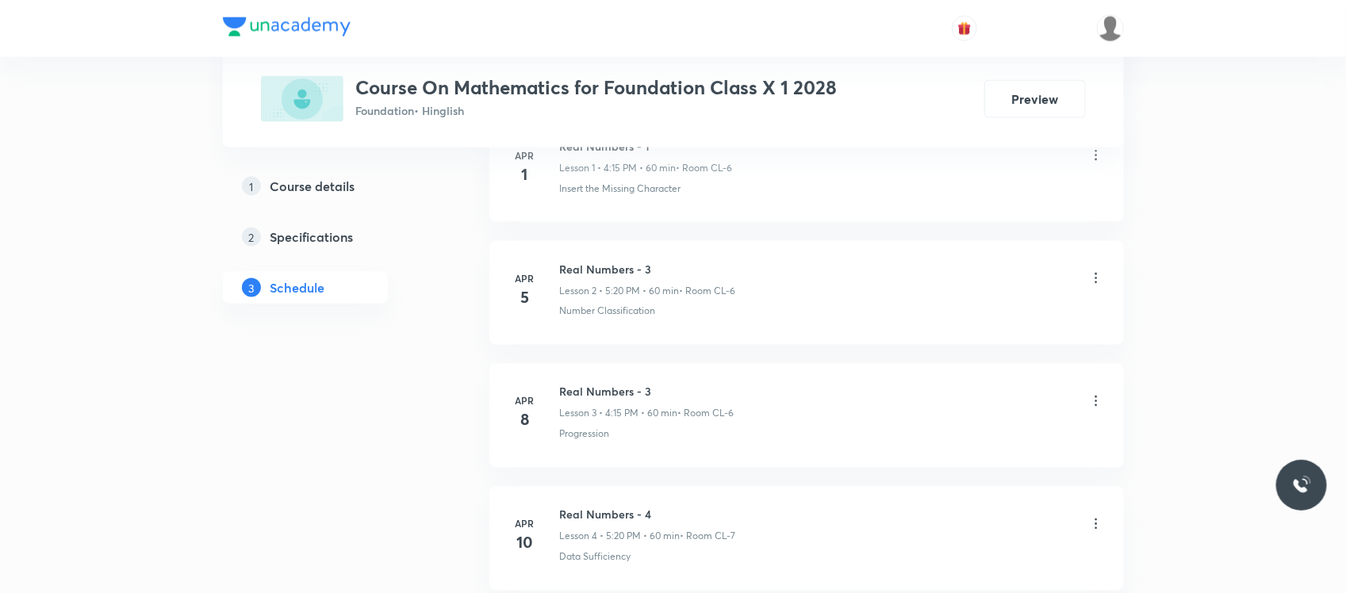
scroll to position [1044, 0]
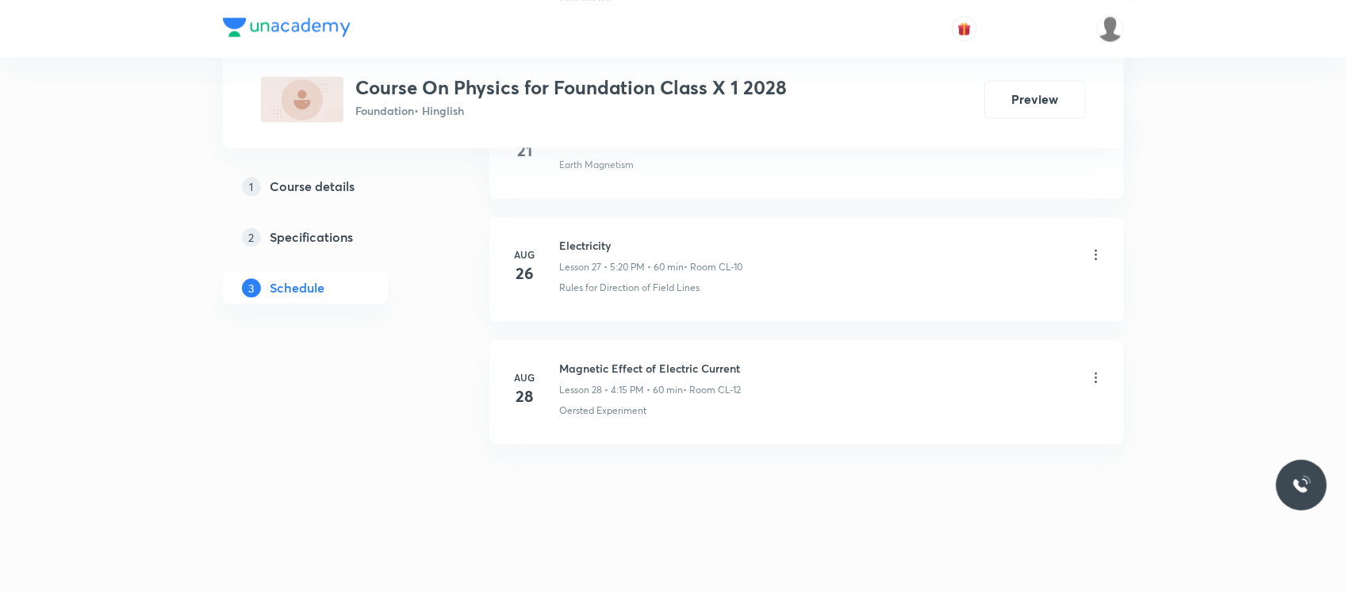
click at [612, 366] on h6 "Magnetic Effect of Electric Current" at bounding box center [651, 368] width 182 height 17
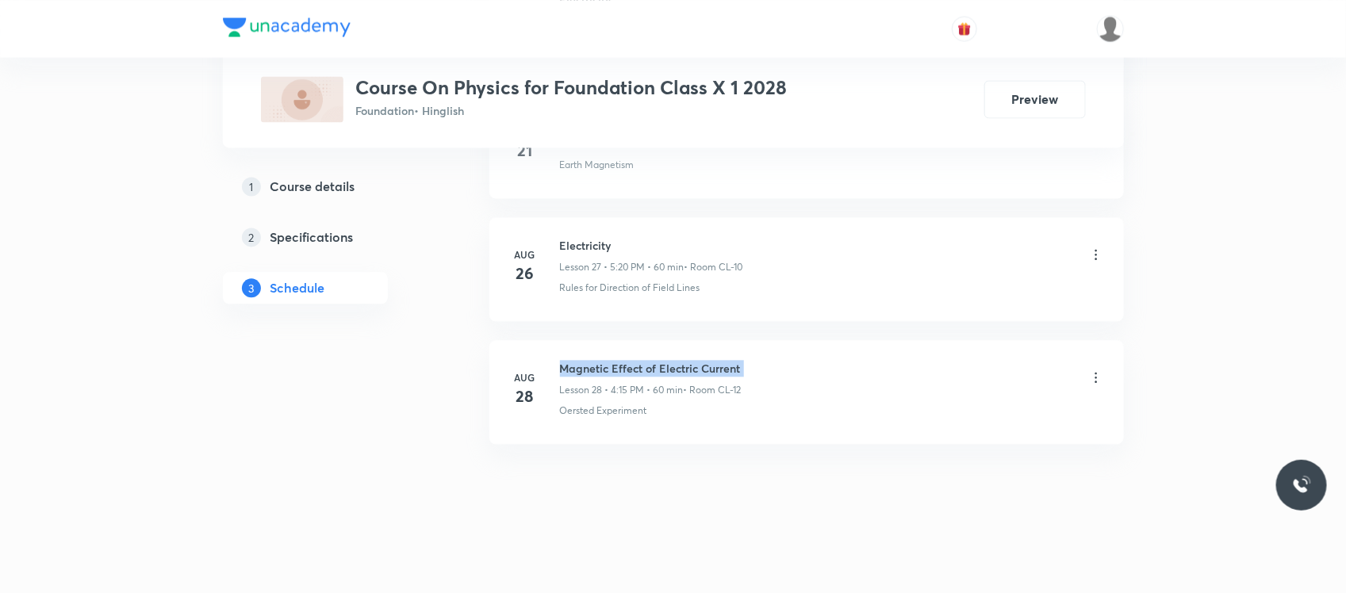
copy h6 "Magnetic Effect of Electric Current"
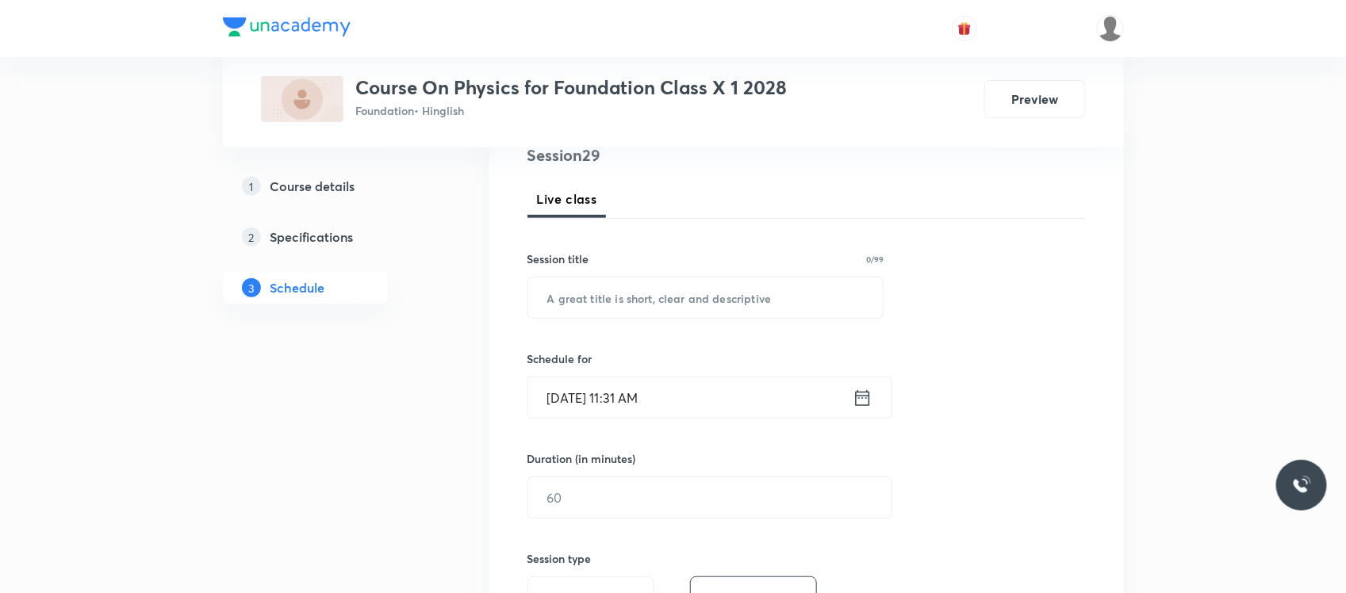
scroll to position [207, 0]
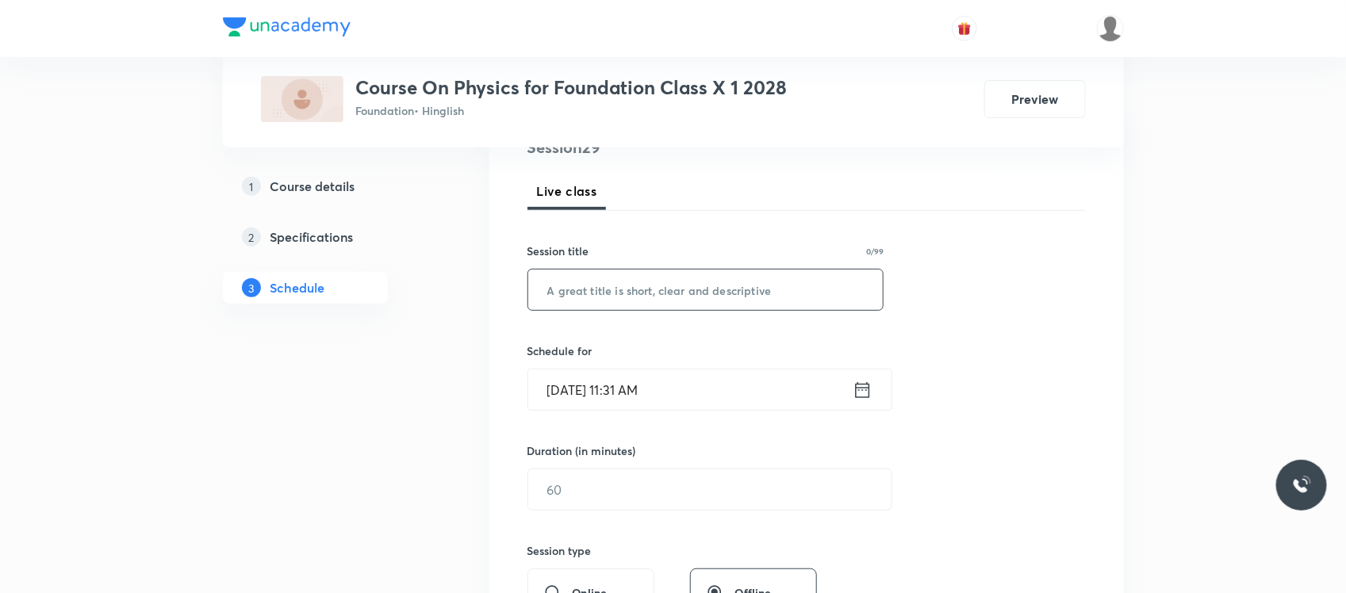
click at [620, 274] on input "text" at bounding box center [705, 290] width 355 height 40
paste input "Magnetic Effect of Electric Current"
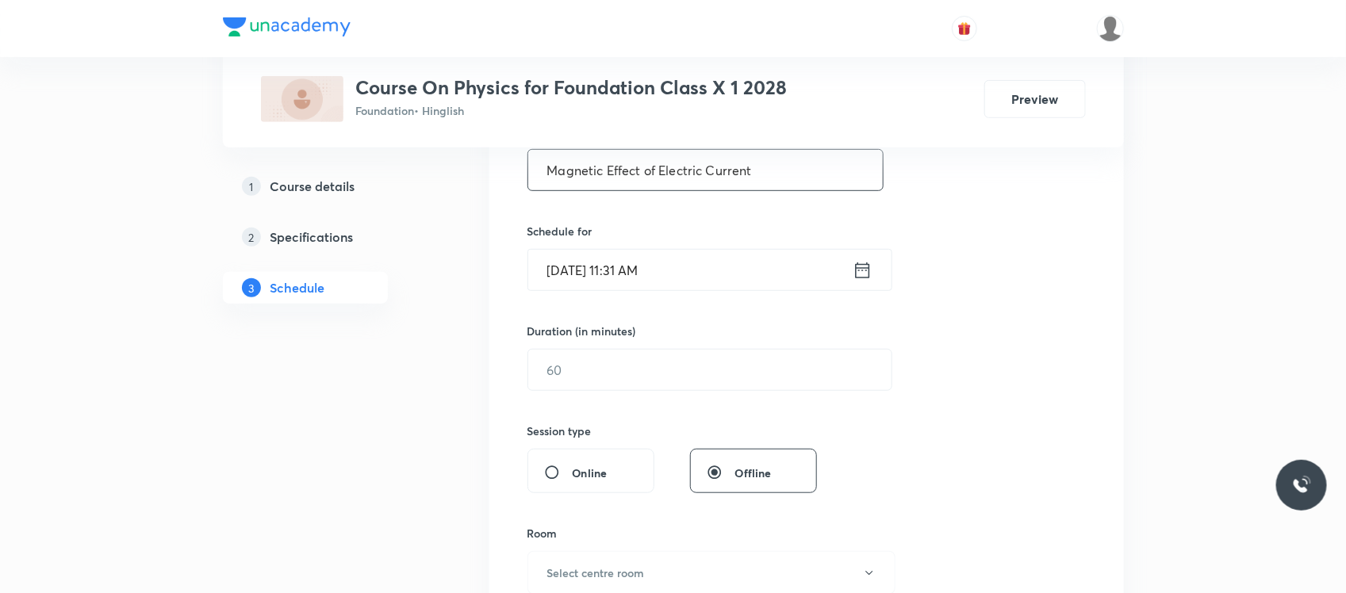
scroll to position [328, 0]
type input "Magnetic Effect of Electric Current"
click at [687, 244] on div "Schedule for [DATE] 11:31 AM ​" at bounding box center [705, 256] width 357 height 68
click at [669, 275] on input "Sep 2, 2025, 11:31 AM" at bounding box center [690, 269] width 324 height 40
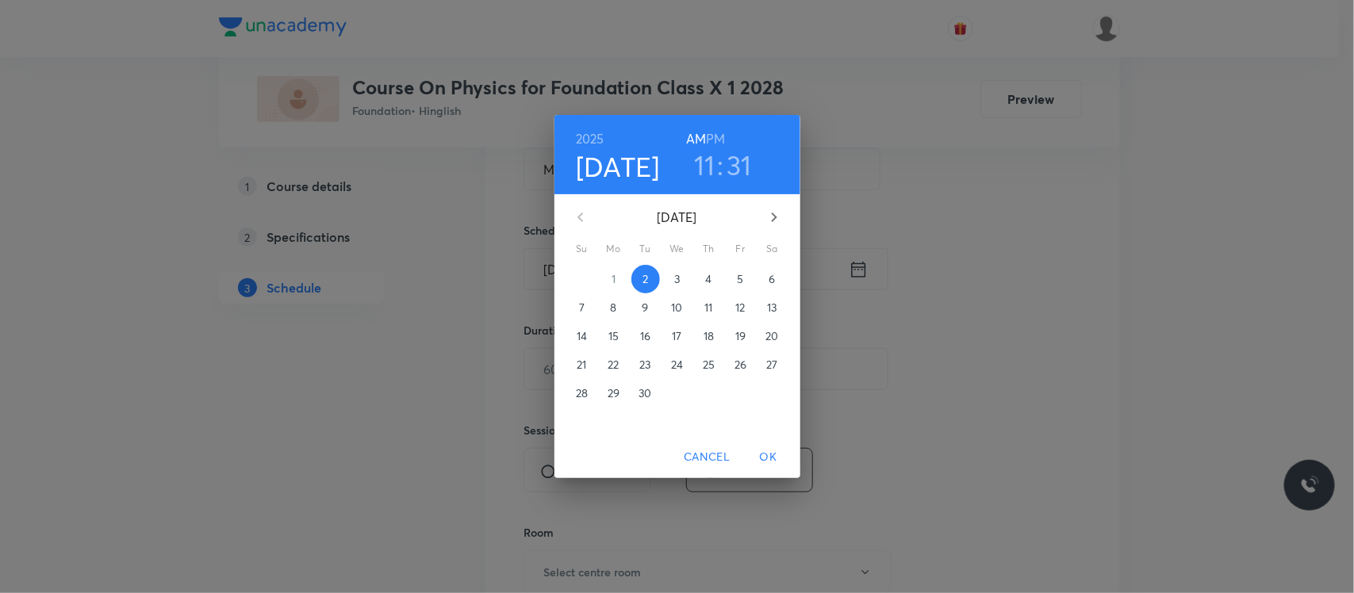
click at [711, 145] on h6 "PM" at bounding box center [715, 139] width 19 height 22
click at [700, 163] on h3 "11" at bounding box center [704, 164] width 21 height 33
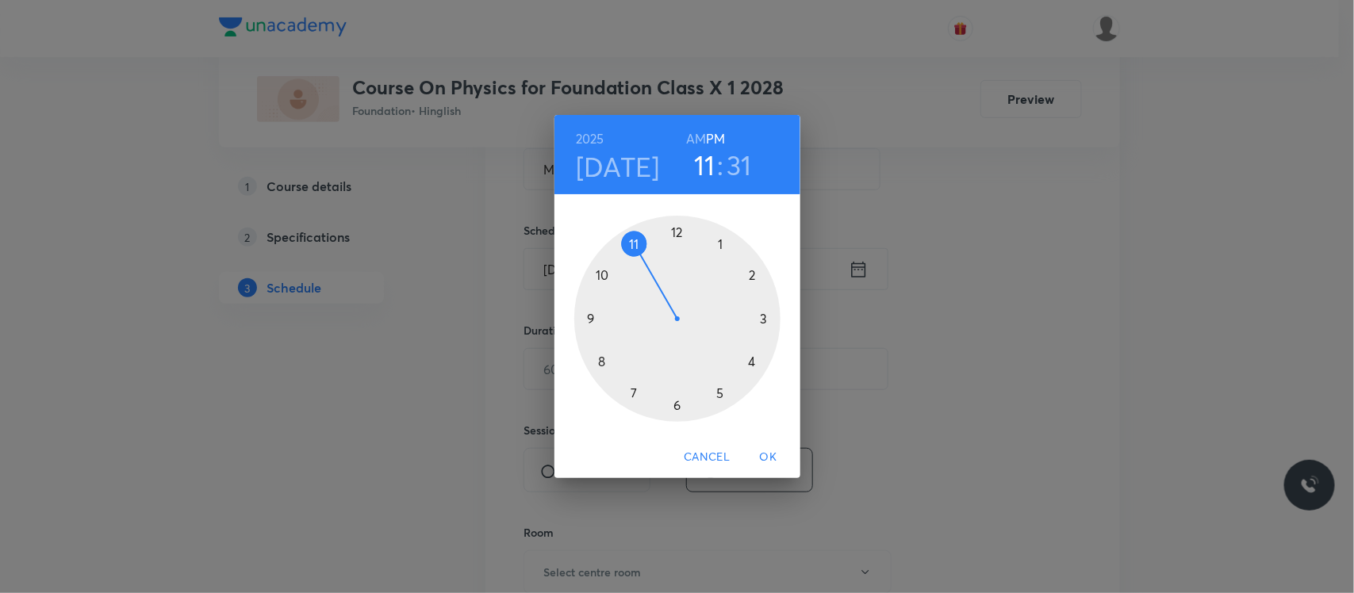
click at [722, 393] on div at bounding box center [677, 319] width 206 height 206
click at [753, 365] on div at bounding box center [677, 319] width 206 height 206
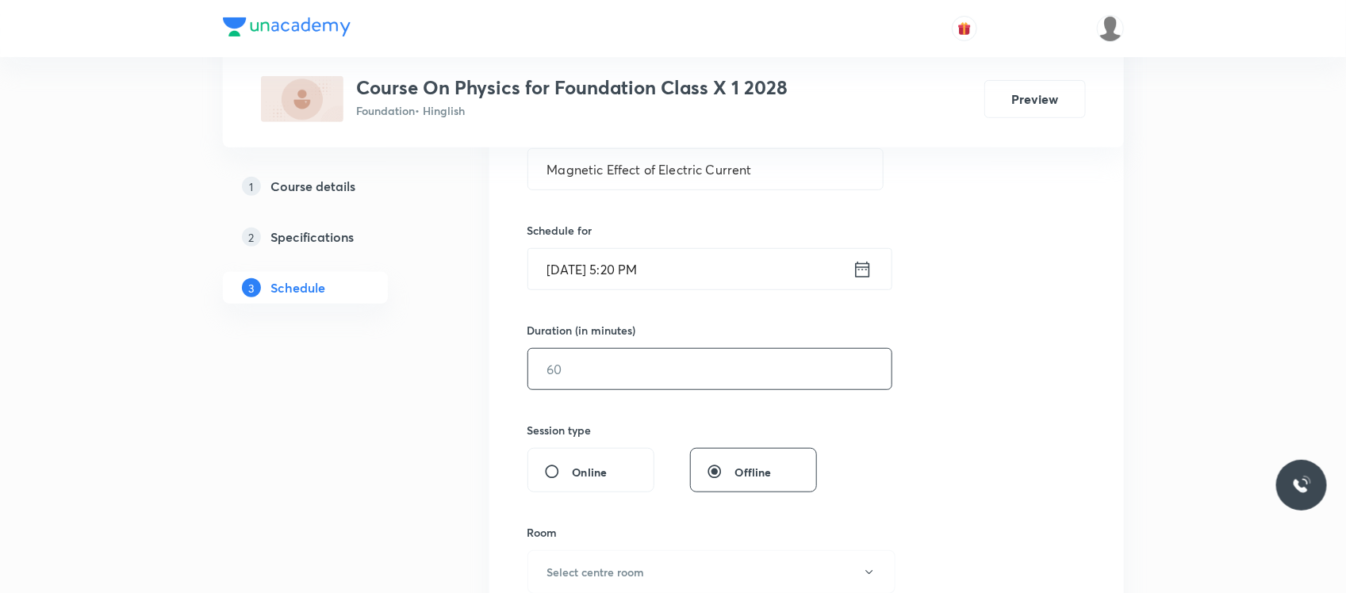
click at [688, 374] on input "text" at bounding box center [709, 369] width 363 height 40
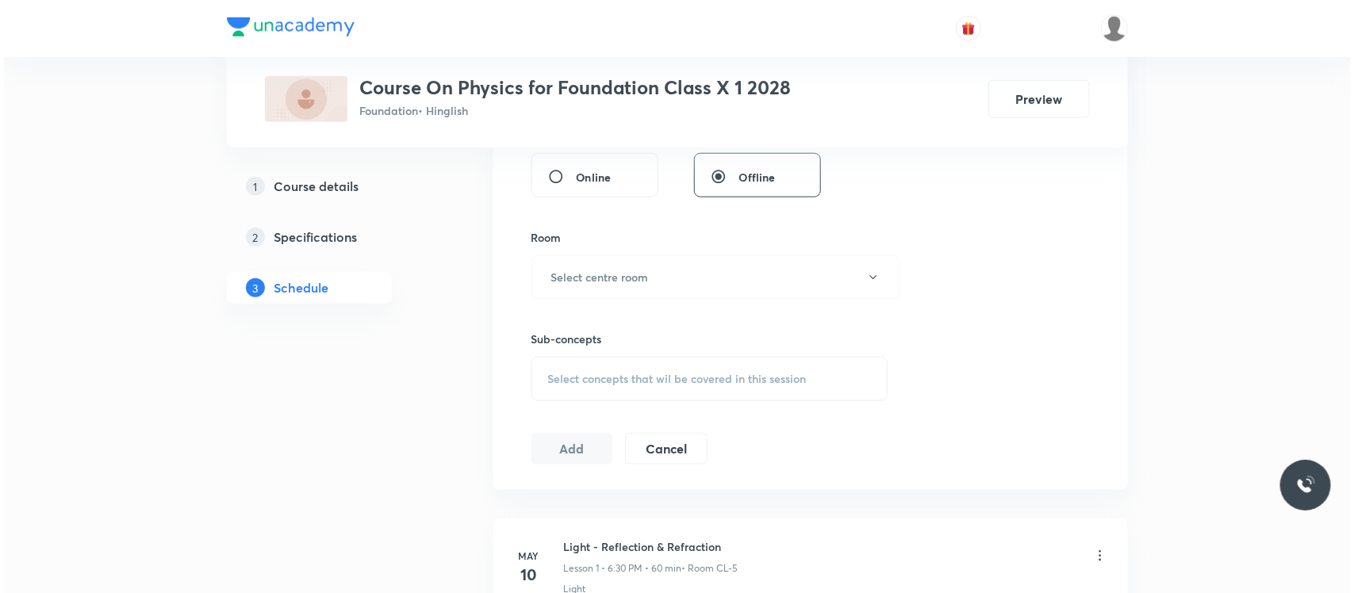
scroll to position [627, 0]
type input "60"
click at [686, 267] on button "Select centre room" at bounding box center [711, 273] width 368 height 44
click at [678, 282] on button "Select centre room" at bounding box center [711, 273] width 368 height 44
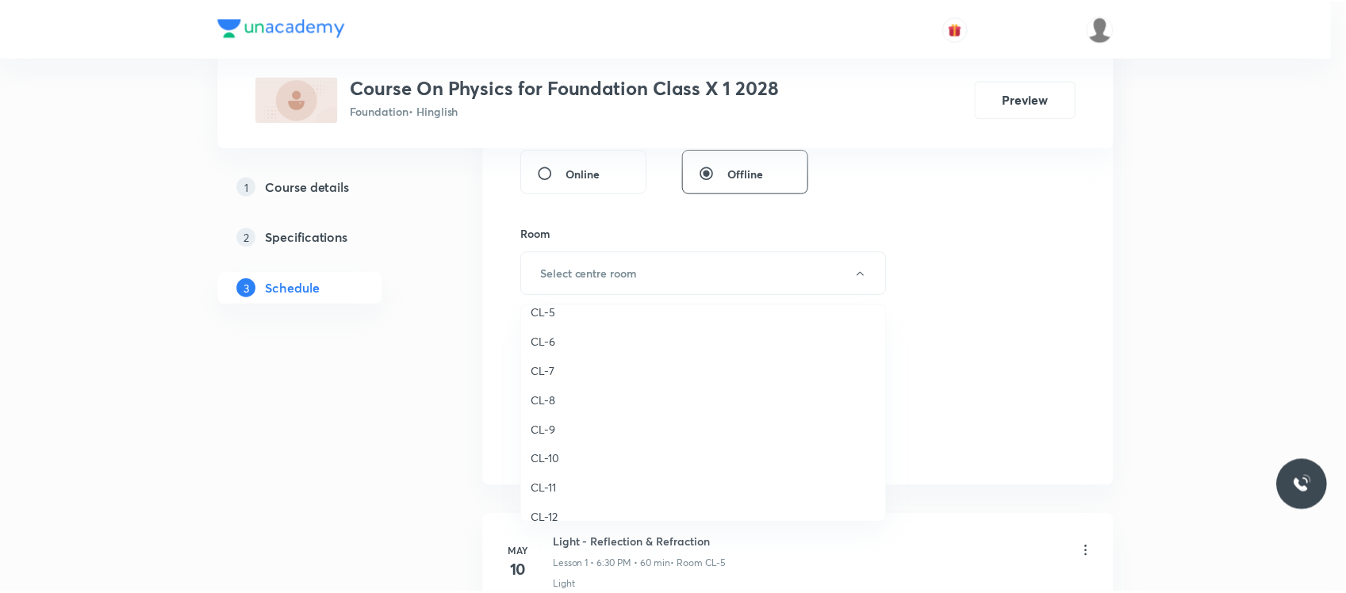
scroll to position [540, 0]
click at [548, 366] on span "CL-6" at bounding box center [707, 373] width 347 height 17
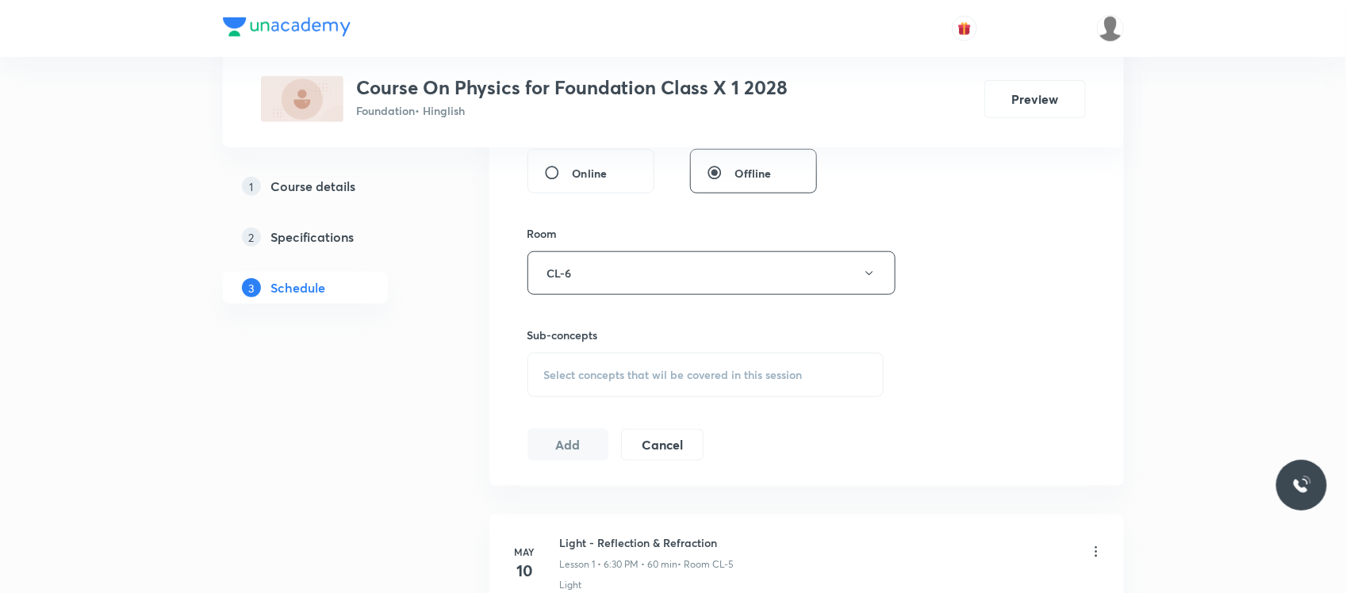
click at [599, 374] on span "Select concepts that wil be covered in this session" at bounding box center [673, 375] width 259 height 13
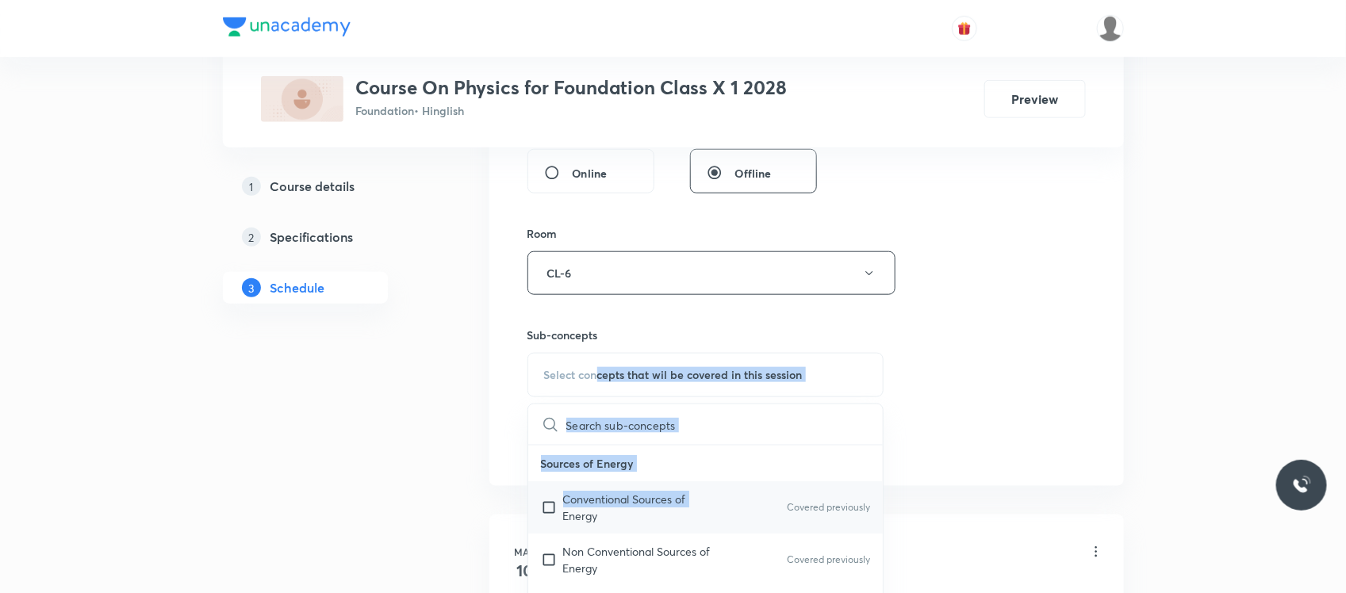
drag, startPoint x: 599, startPoint y: 374, endPoint x: 560, endPoint y: 517, distance: 148.7
click at [560, 397] on div "Select concepts that wil be covered in this session ​ Sources of Energy Convent…" at bounding box center [705, 375] width 357 height 44
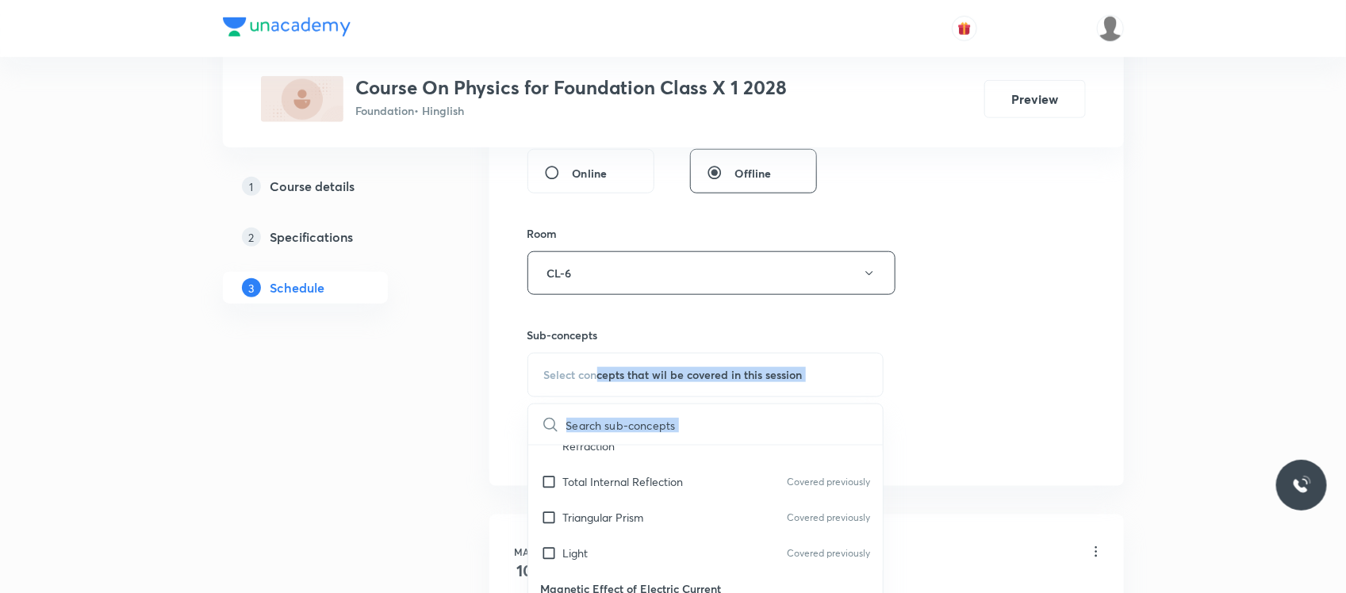
scroll to position [668, 0]
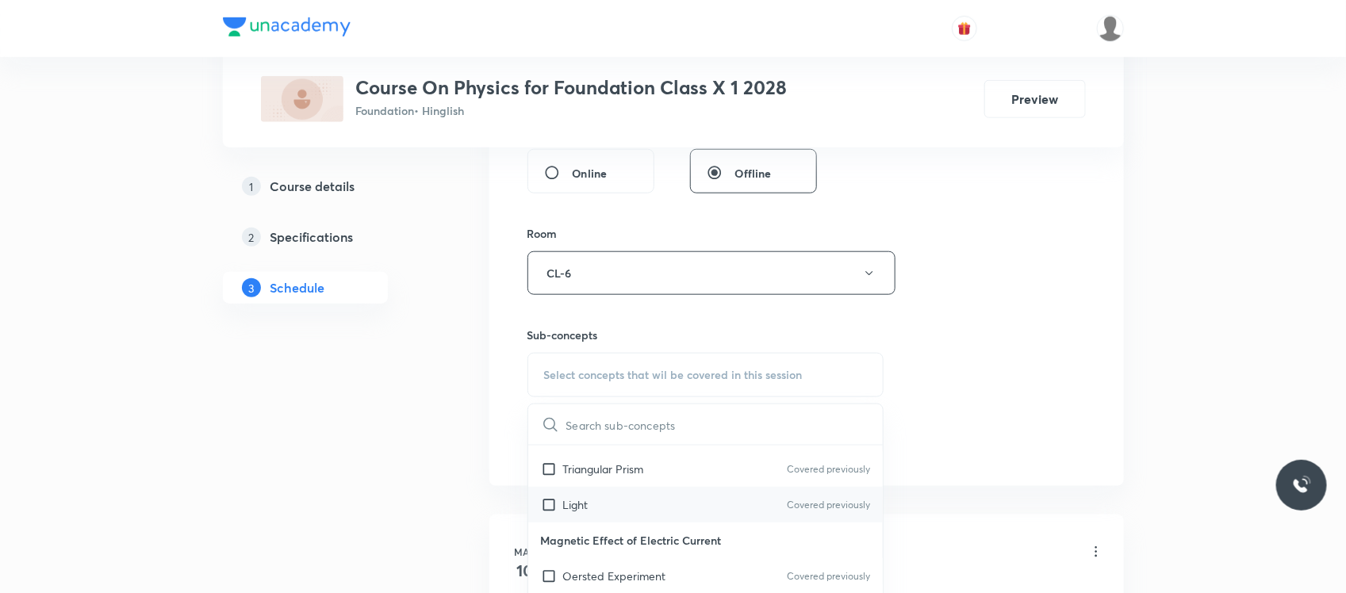
click at [585, 497] on p "Light" at bounding box center [575, 504] width 25 height 17
checkbox input "true"
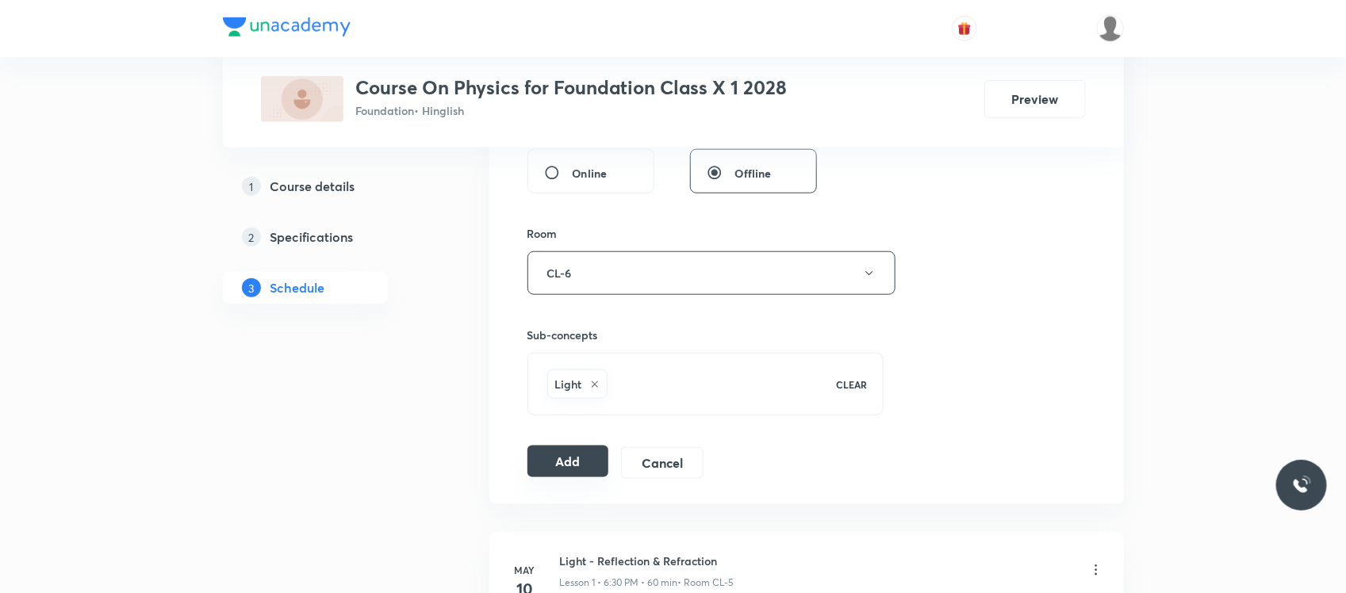
click at [564, 473] on button "Add" at bounding box center [568, 462] width 82 height 32
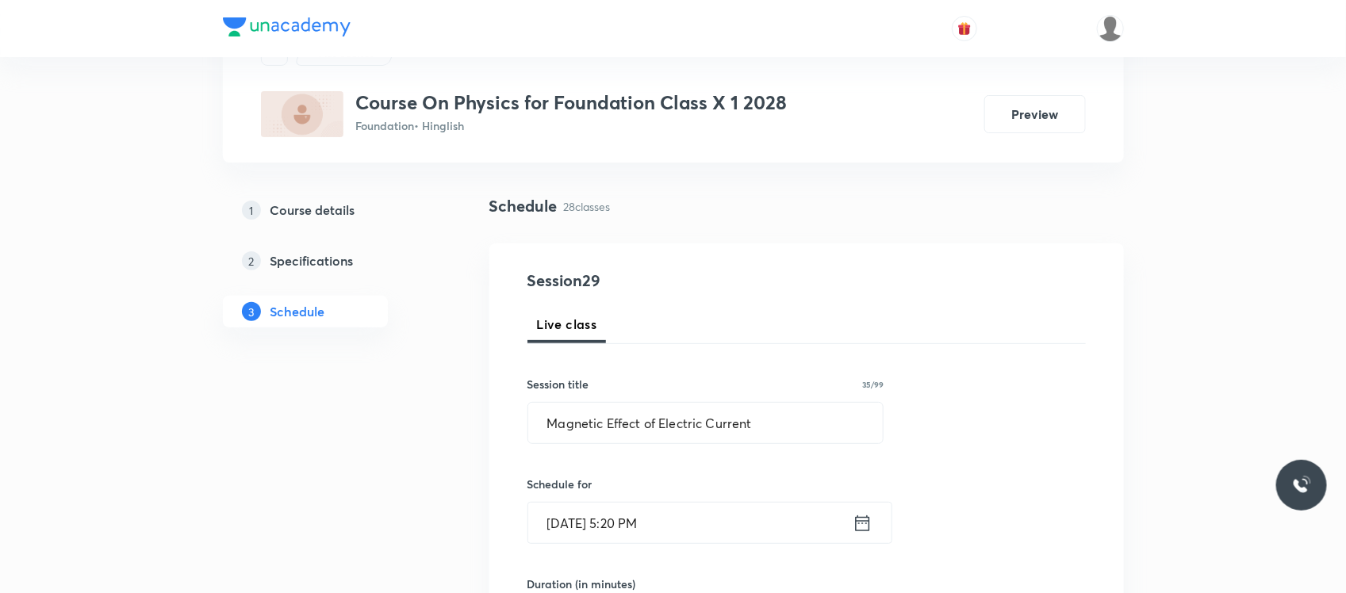
scroll to position [0, 0]
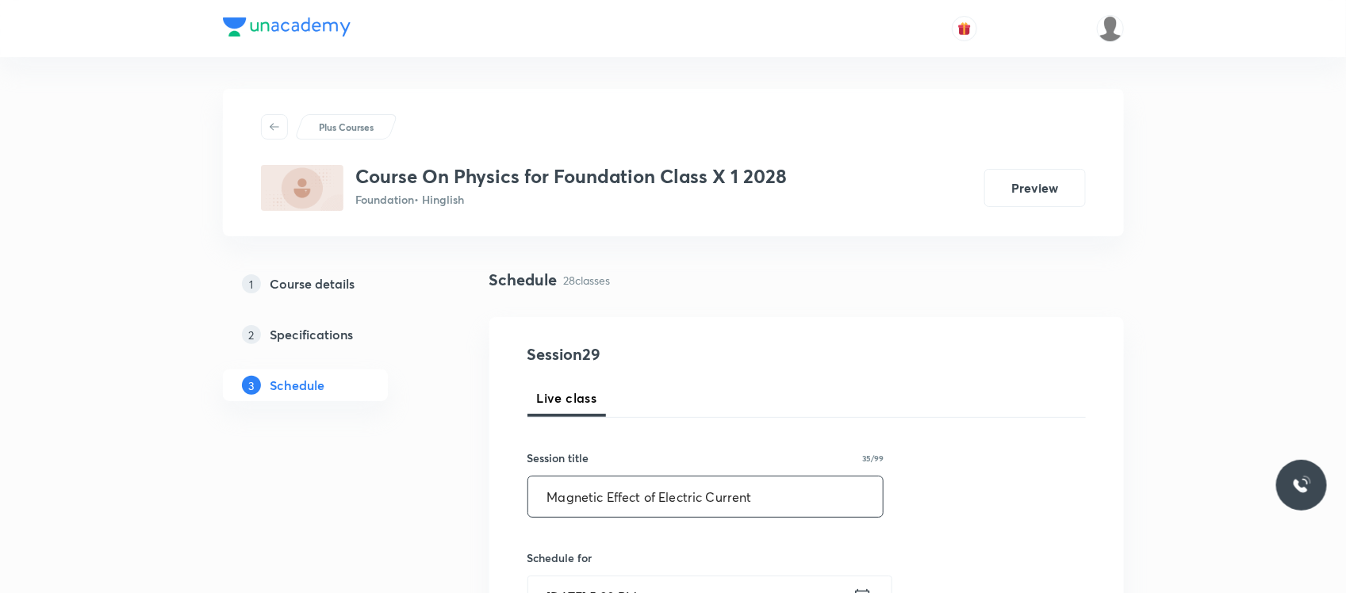
click at [613, 492] on input "Magnetic Effect of Electric Current" at bounding box center [705, 497] width 355 height 40
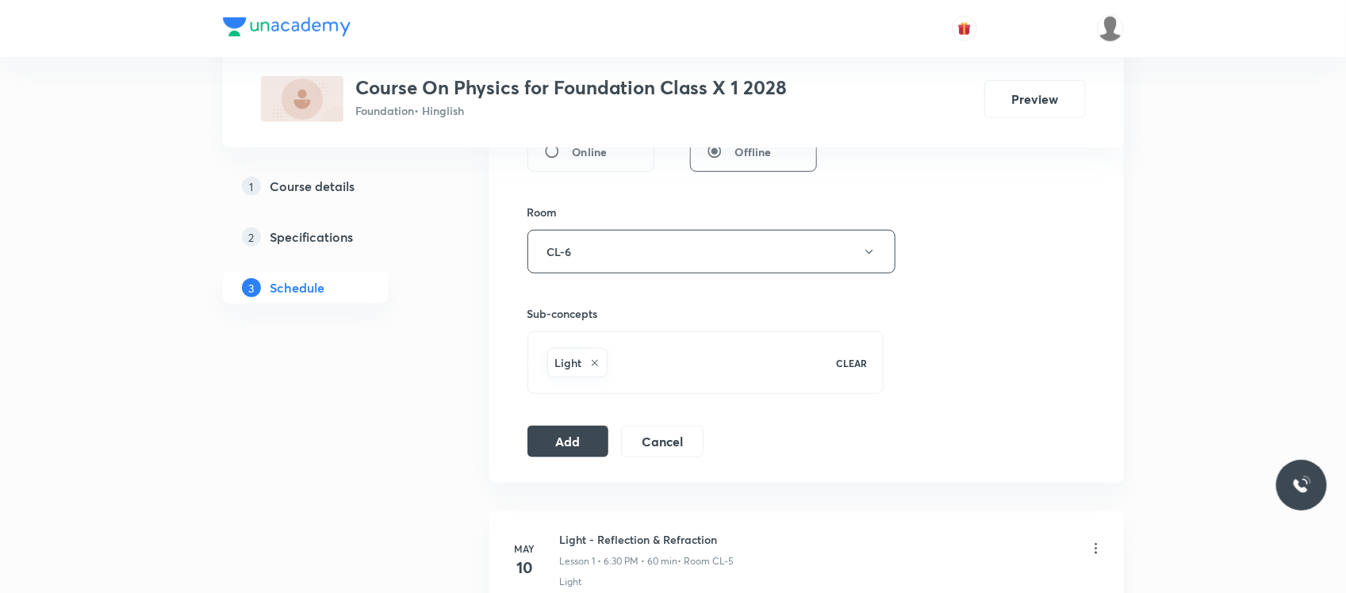
scroll to position [651, 0]
click at [565, 437] on button "Add" at bounding box center [568, 437] width 82 height 32
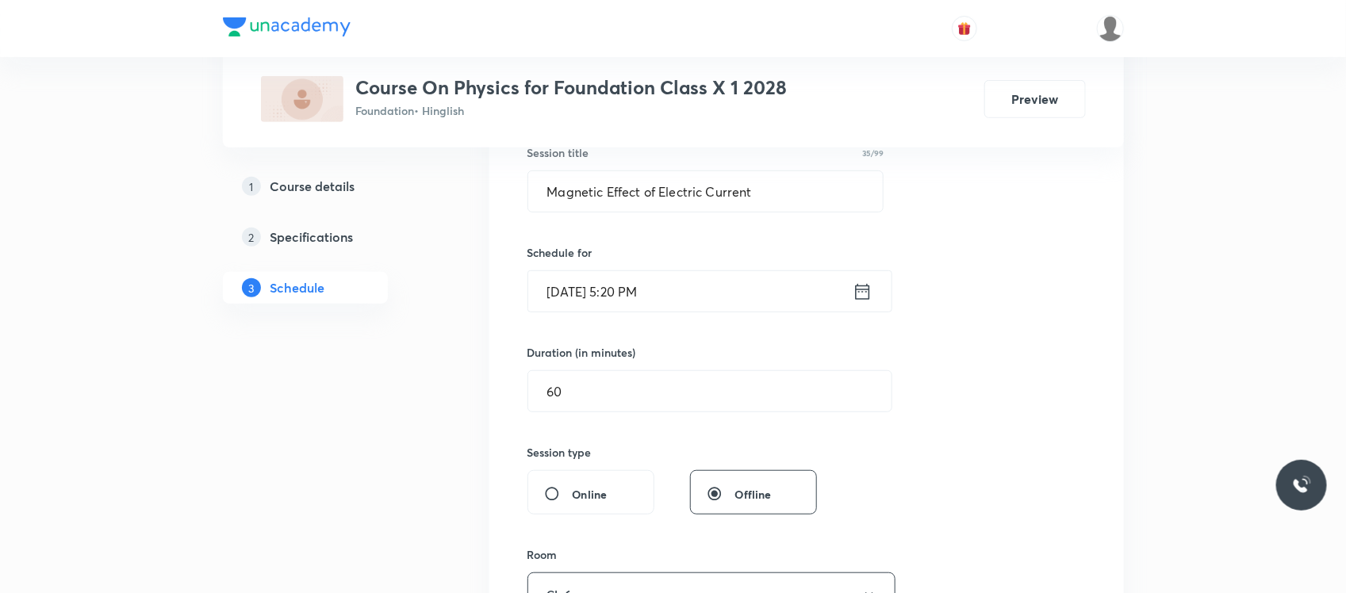
scroll to position [304, 0]
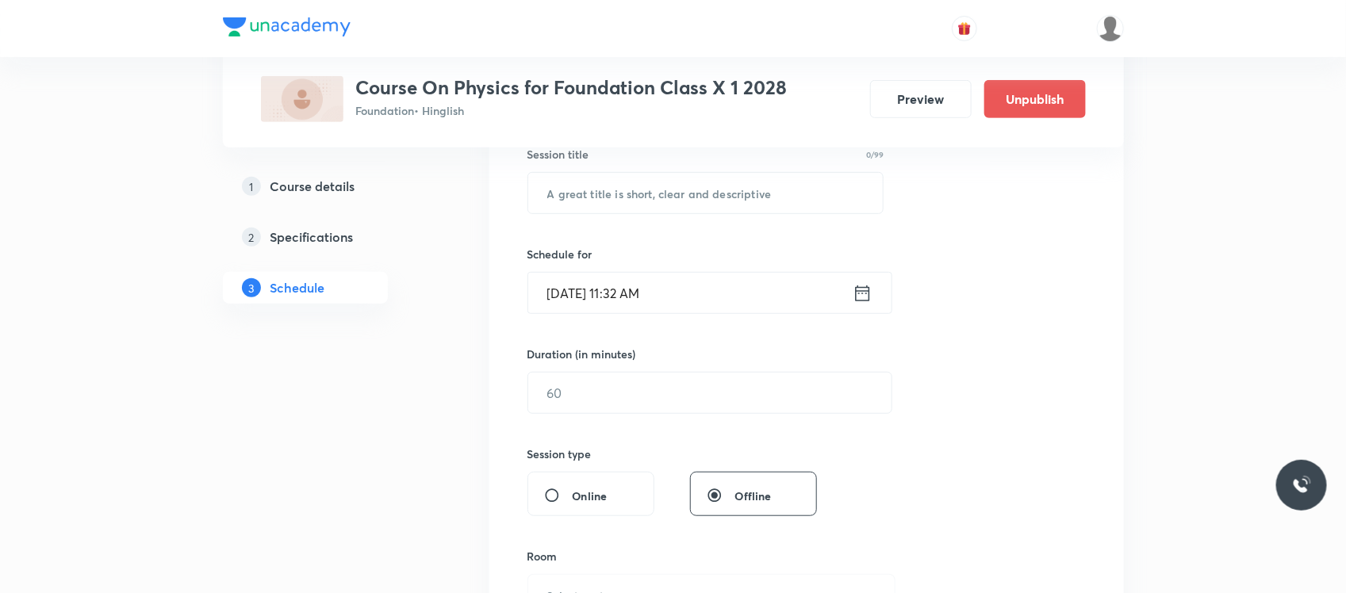
scroll to position [304, 0]
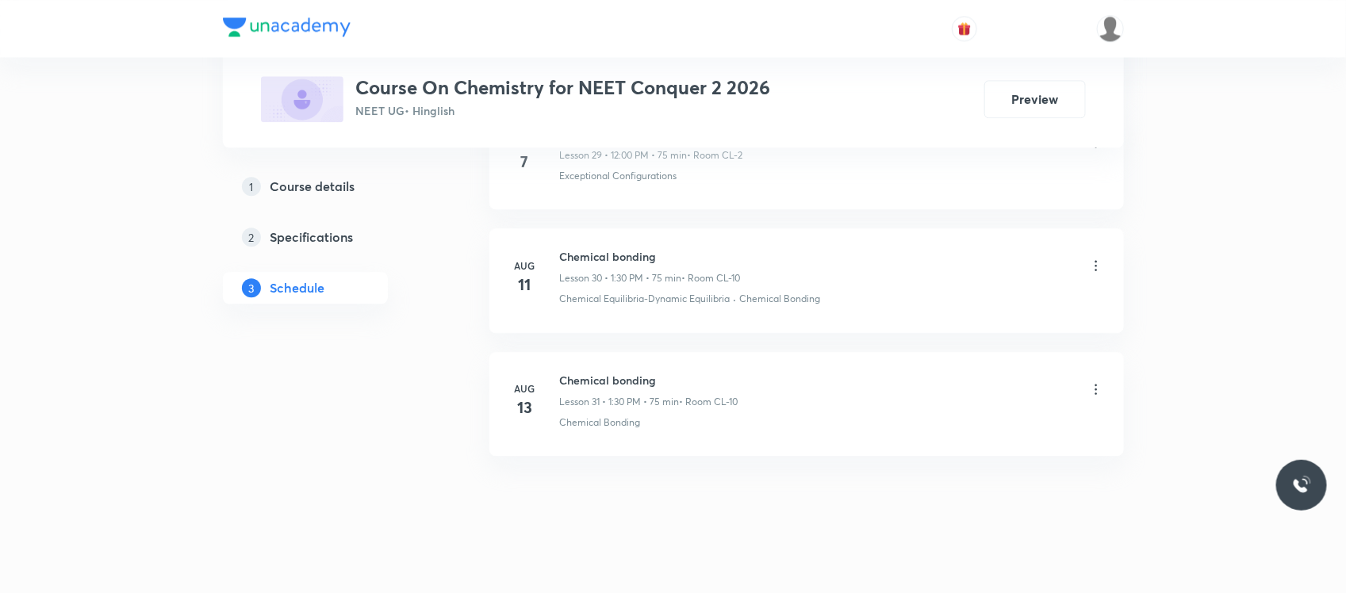
scroll to position [4501, 0]
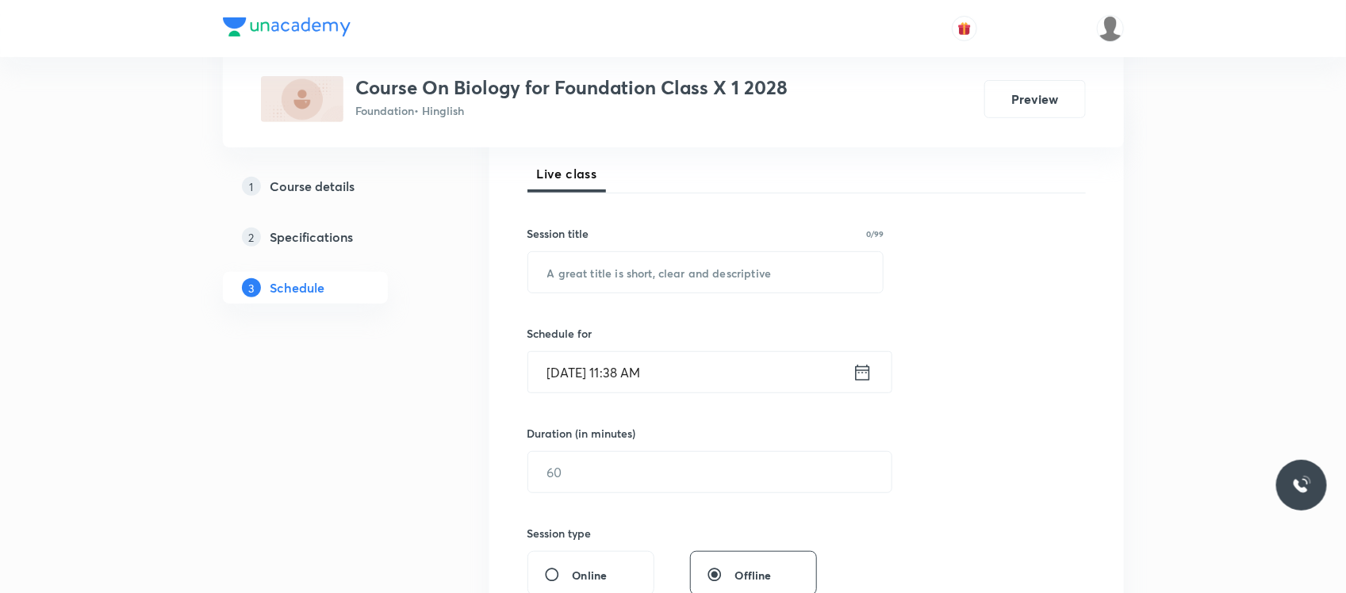
scroll to position [243, 0]
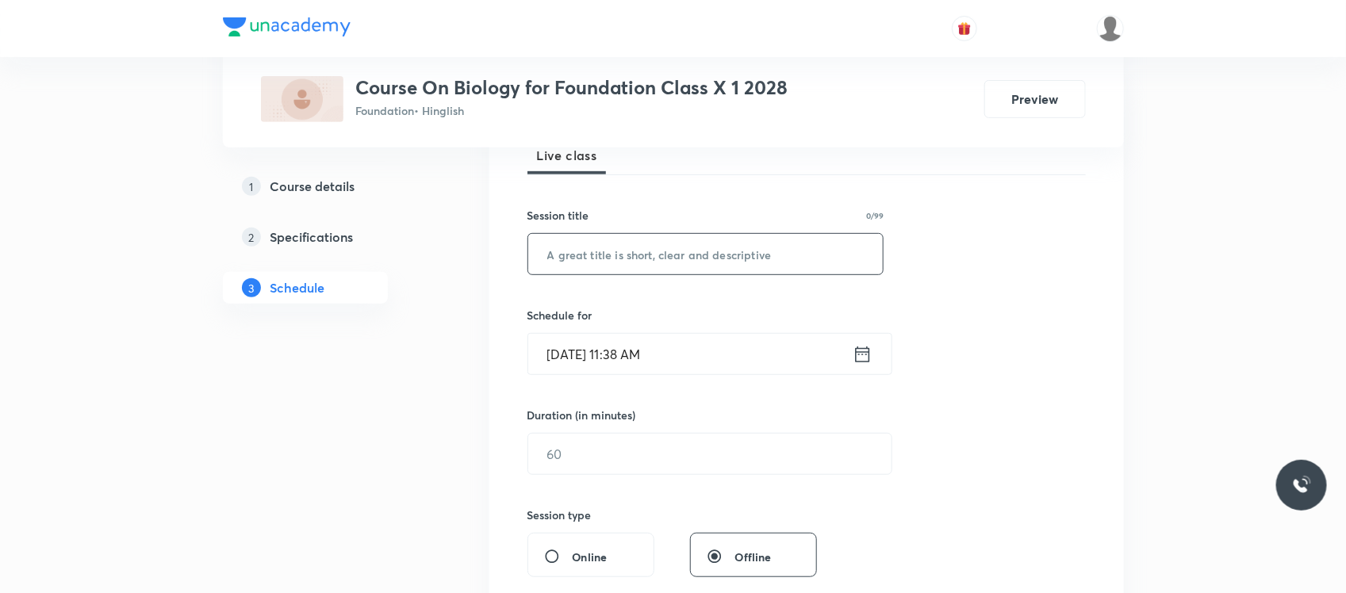
click at [637, 263] on input "text" at bounding box center [705, 254] width 355 height 40
paste input "Control and coordination"
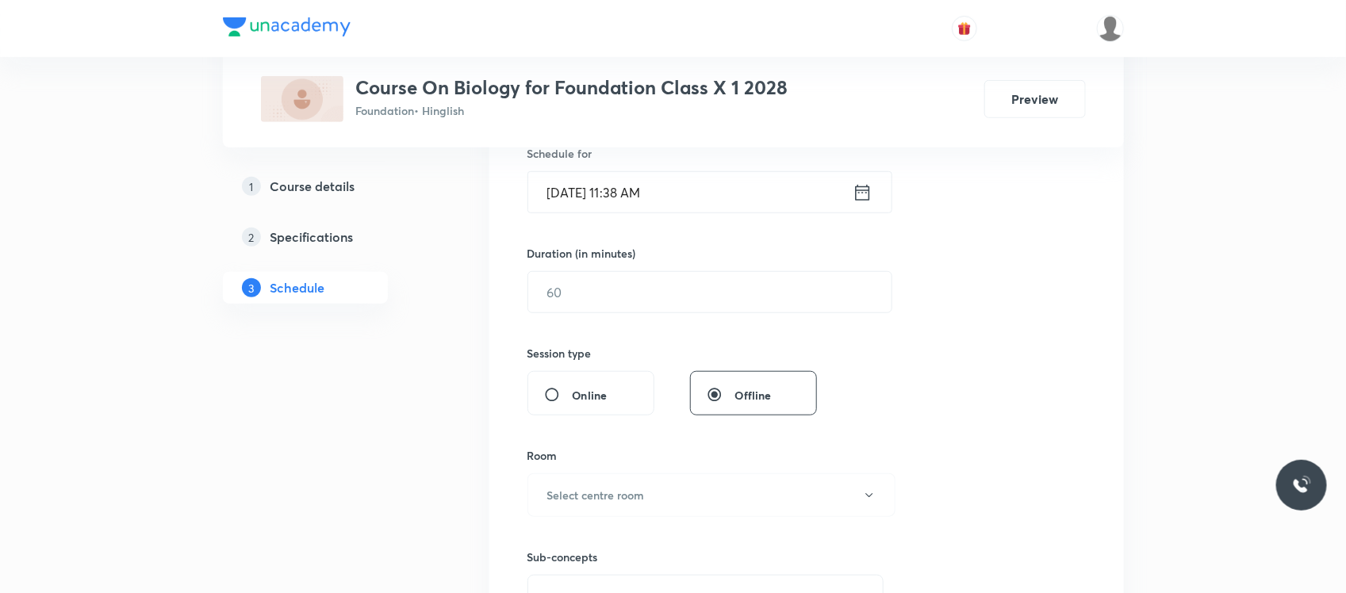
scroll to position [405, 0]
type input "Control and coordination"
click at [710, 187] on input "[DATE] 11:38 AM" at bounding box center [690, 191] width 324 height 40
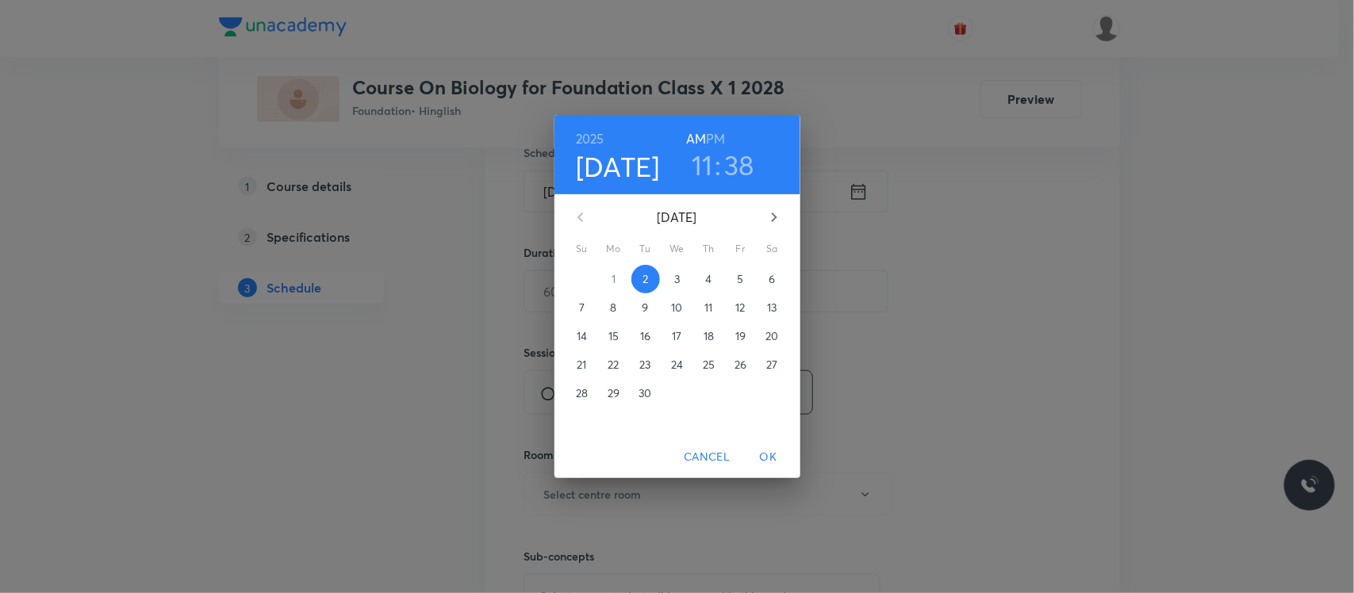
click at [723, 136] on h6 "PM" at bounding box center [715, 139] width 19 height 22
click at [699, 172] on h3 "11" at bounding box center [702, 164] width 21 height 33
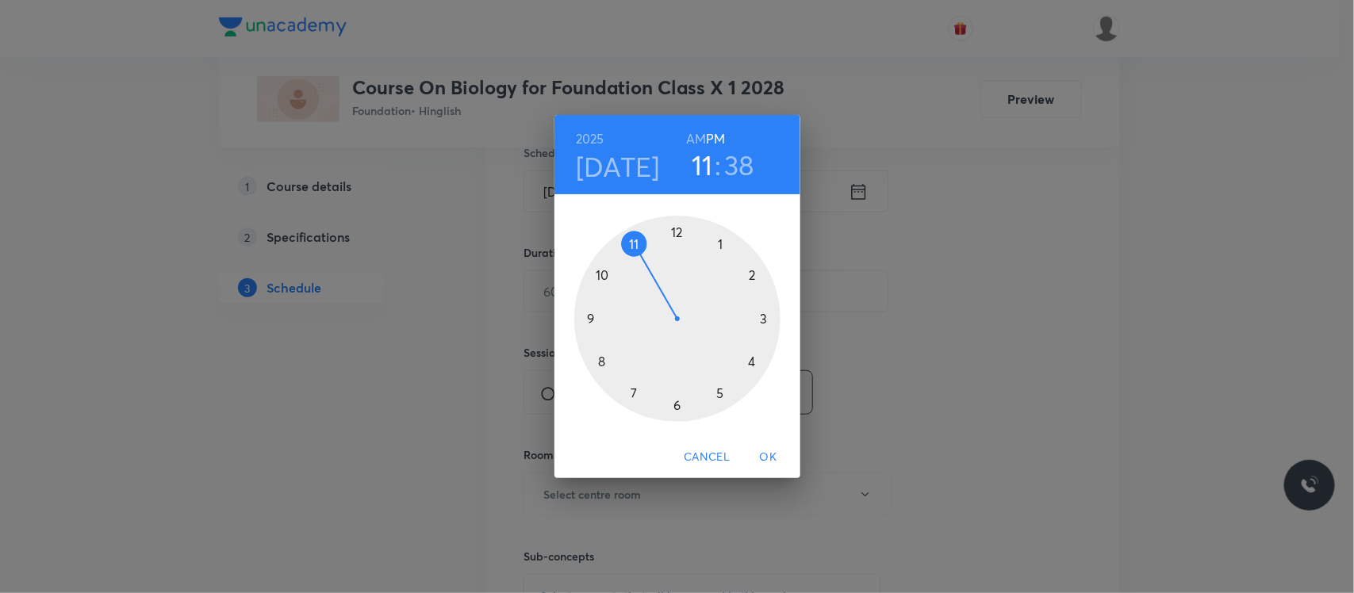
click at [676, 406] on div at bounding box center [677, 319] width 206 height 206
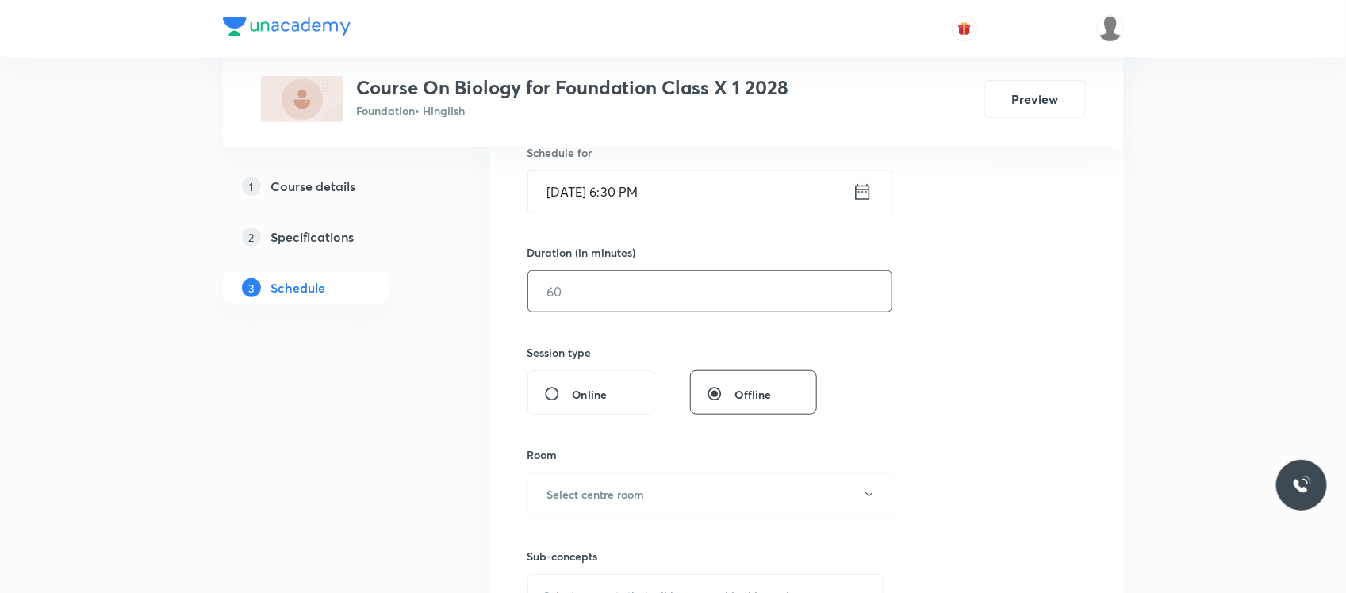
click at [636, 293] on input "text" at bounding box center [709, 291] width 363 height 40
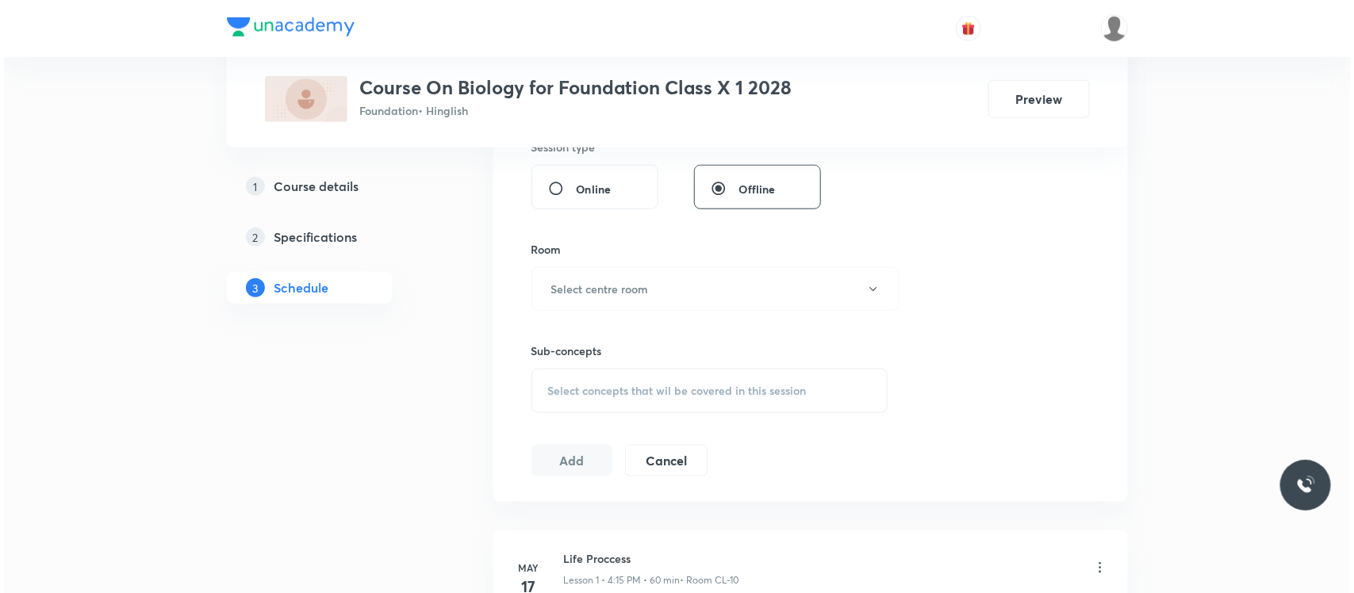
scroll to position [609, 0]
type input "60"
click at [672, 279] on button "Select centre room" at bounding box center [711, 291] width 368 height 44
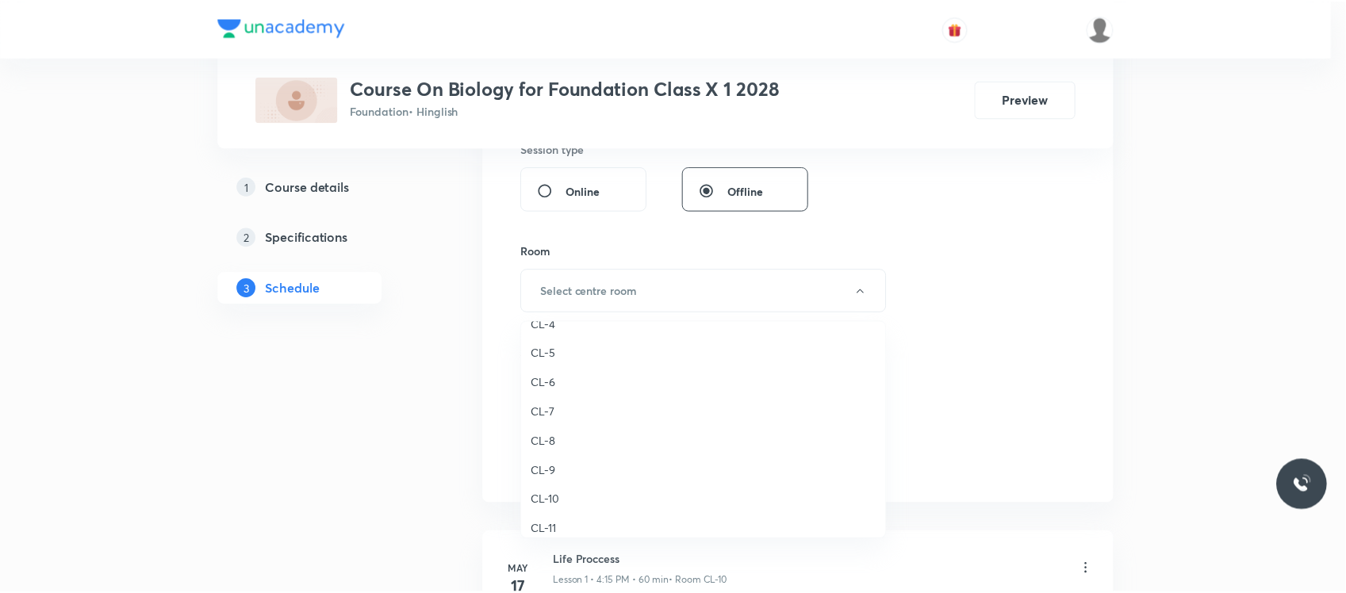
scroll to position [565, 0]
click at [561, 417] on span "CL-8" at bounding box center [707, 423] width 347 height 17
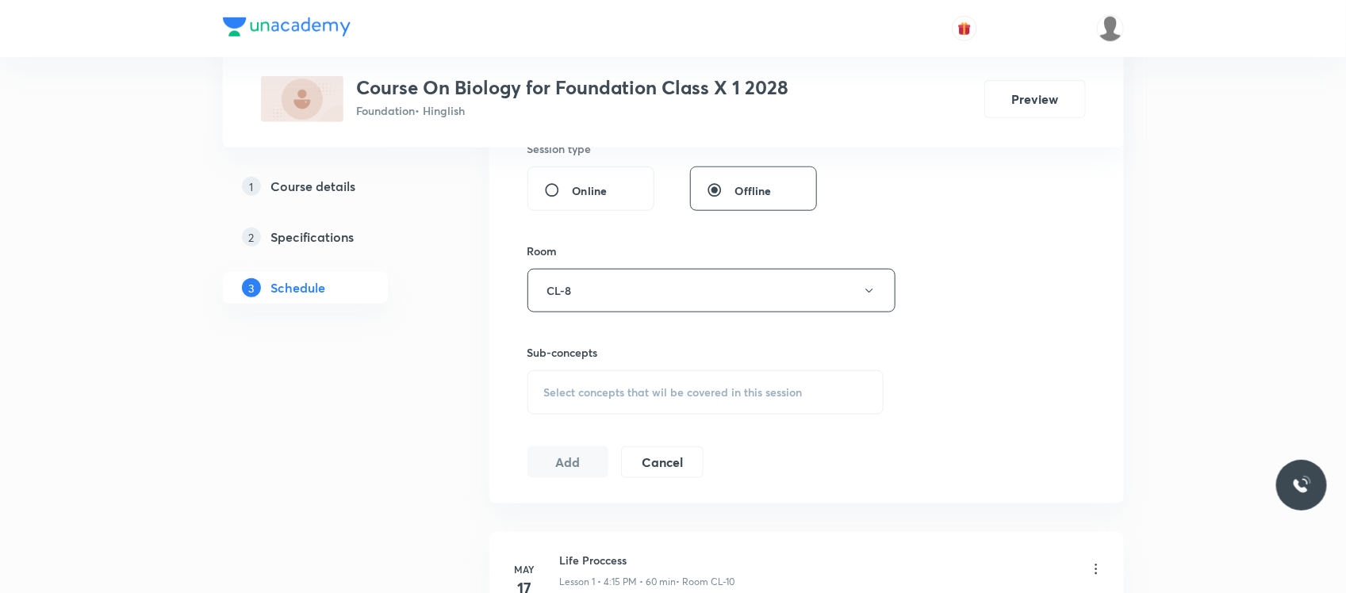
click at [627, 378] on div "Select concepts that wil be covered in this session" at bounding box center [705, 392] width 357 height 44
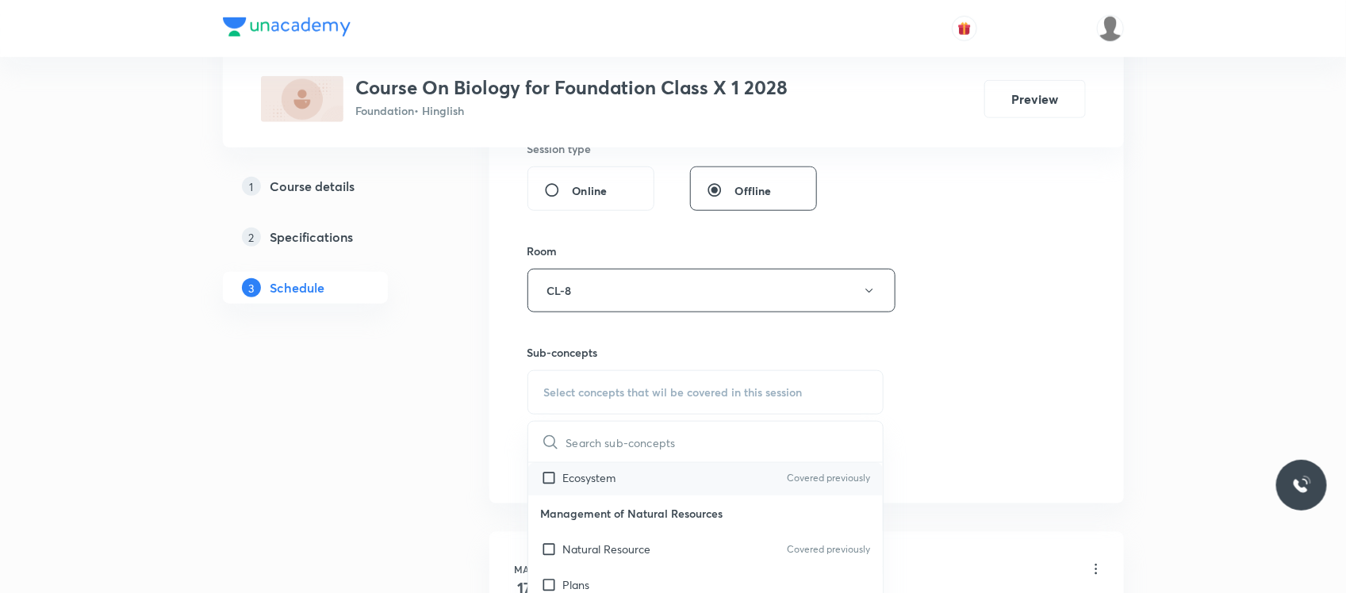
scroll to position [696, 0]
click at [659, 490] on div "Ecosystem Covered previously" at bounding box center [705, 477] width 355 height 36
checkbox input "true"
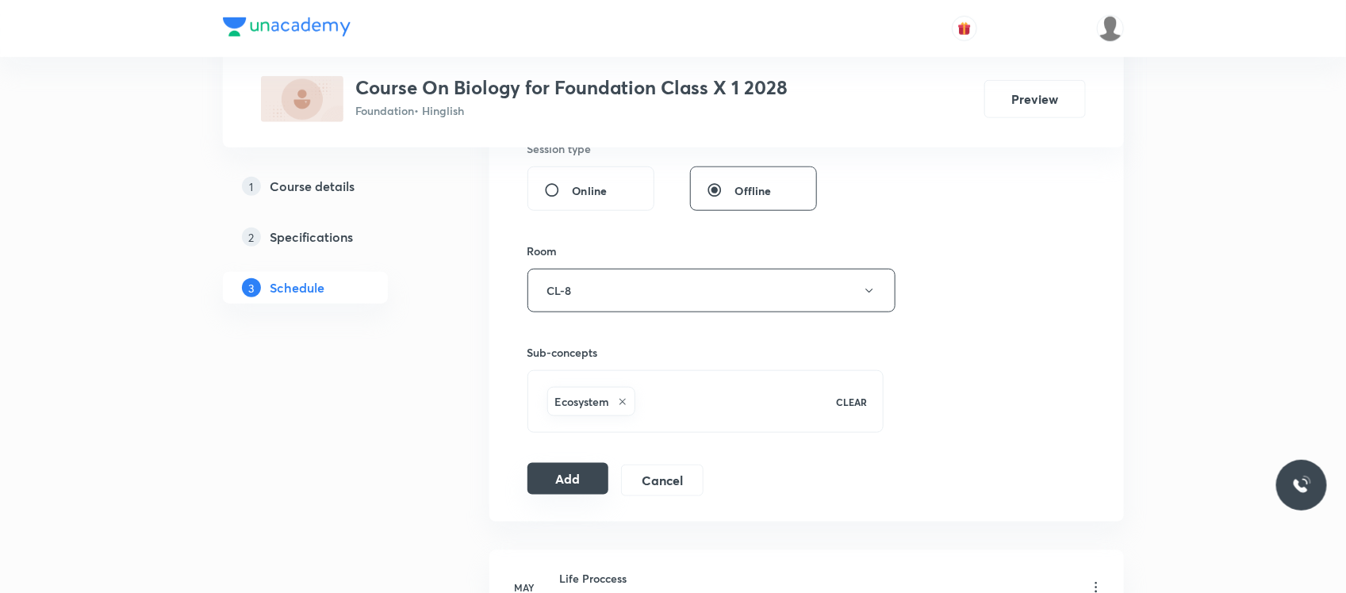
click at [563, 486] on button "Add" at bounding box center [568, 479] width 82 height 32
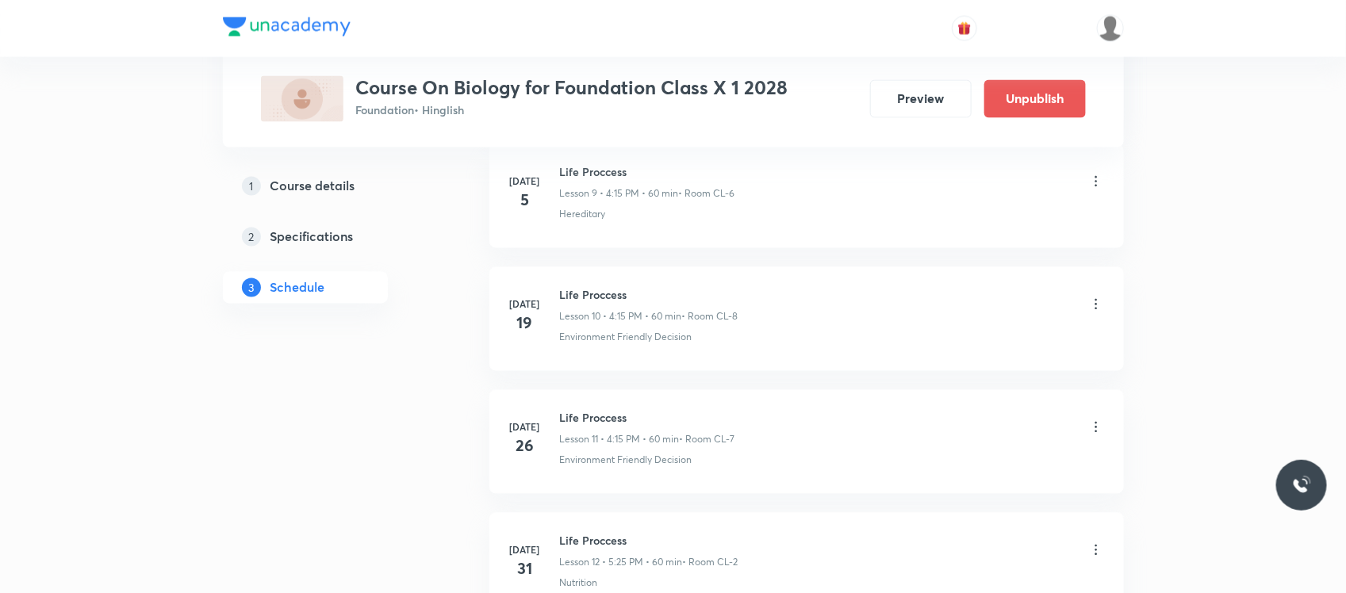
scroll to position [1253, 0]
